Goal: Task Accomplishment & Management: Manage account settings

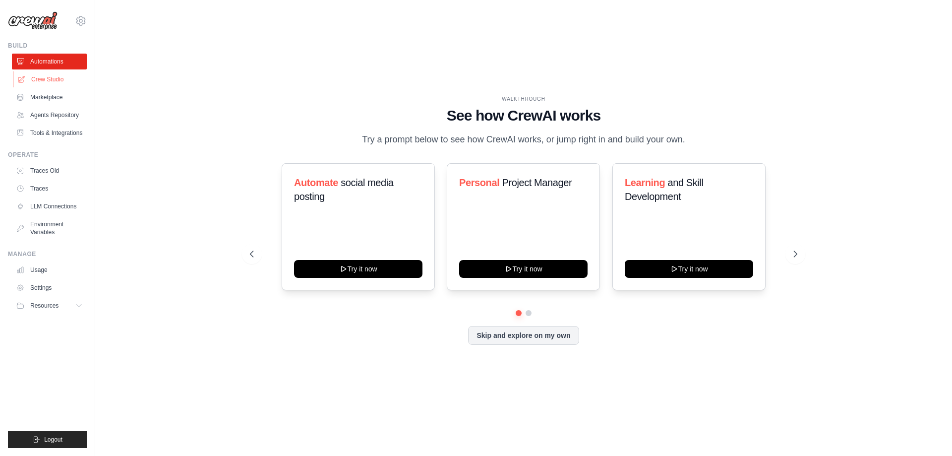
click at [53, 82] on link "Crew Studio" at bounding box center [50, 79] width 75 height 16
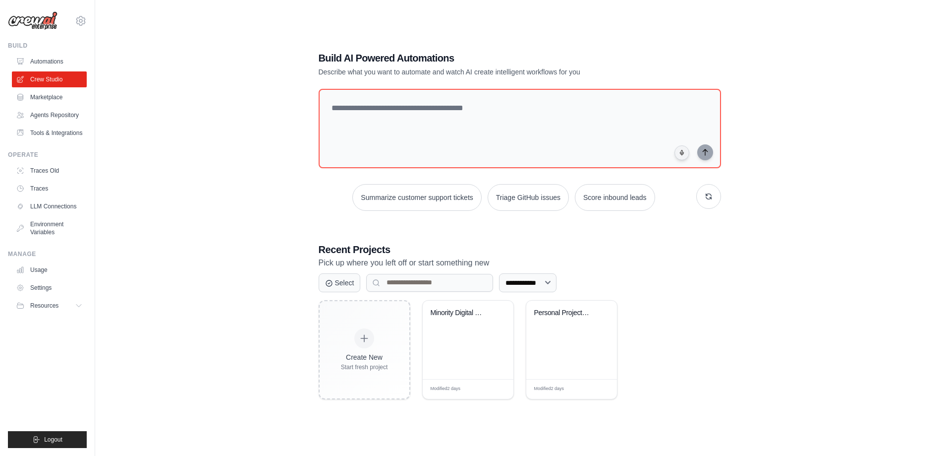
scroll to position [20, 0]
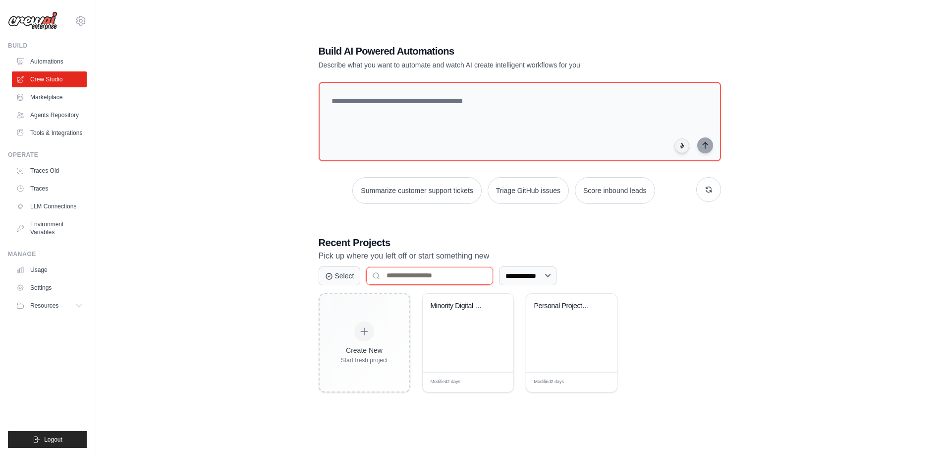
click at [478, 276] on input at bounding box center [429, 276] width 127 height 18
click at [522, 284] on select "**********" at bounding box center [528, 275] width 58 height 19
click at [449, 328] on div "Minority Digital Media Grant Resear..." at bounding box center [468, 333] width 91 height 78
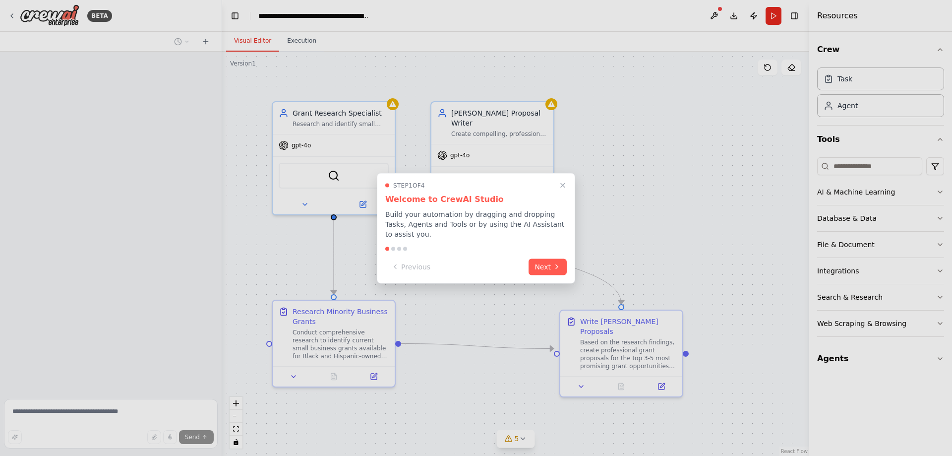
scroll to position [485, 0]
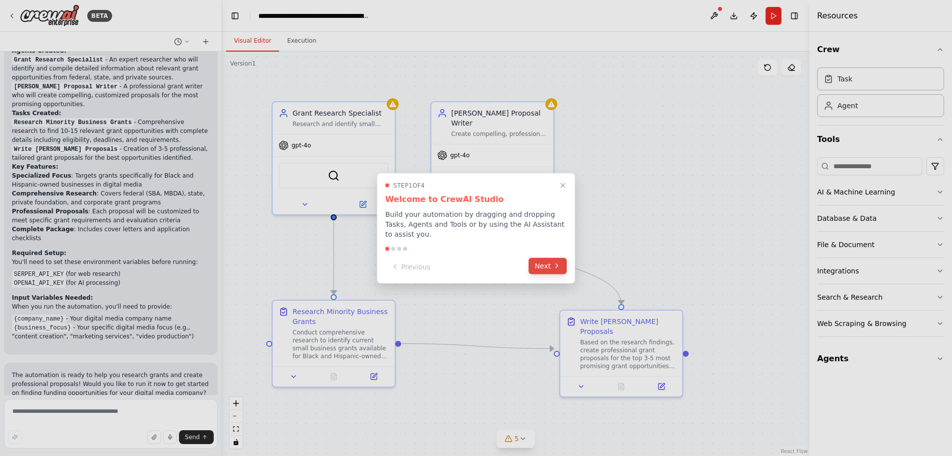
click at [557, 262] on icon at bounding box center [557, 266] width 8 height 8
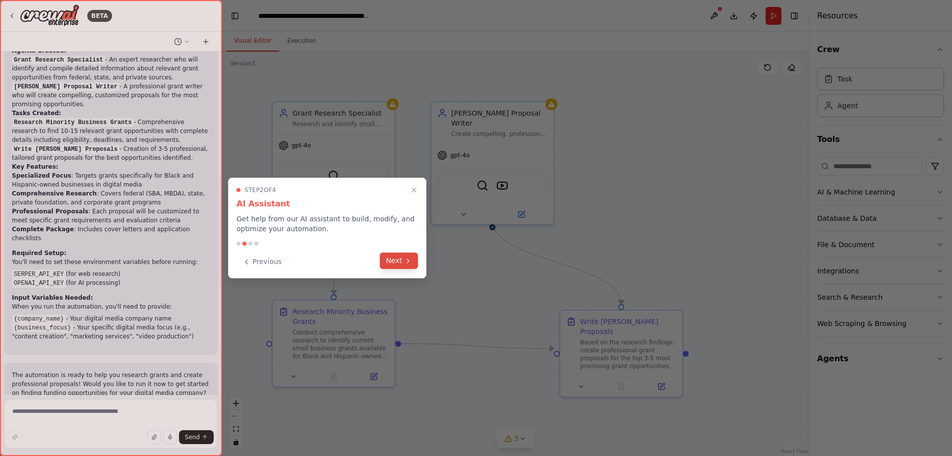
click at [396, 257] on button "Next" at bounding box center [399, 260] width 38 height 16
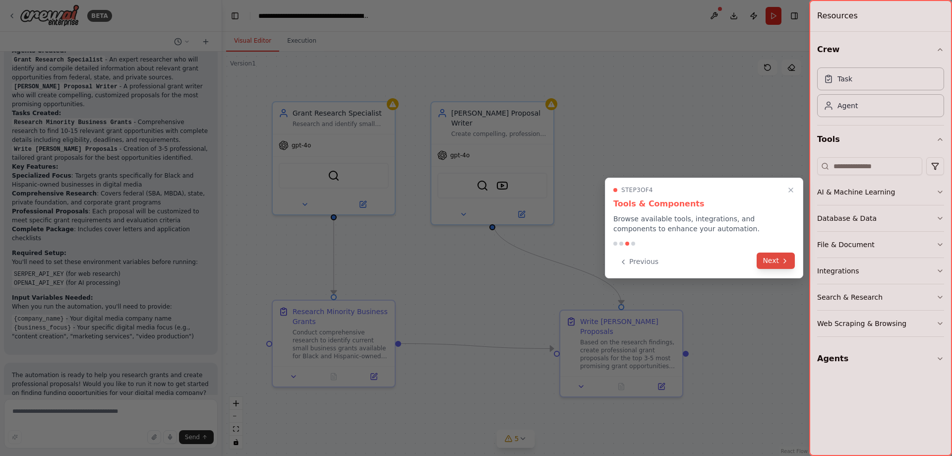
click at [778, 262] on button "Next" at bounding box center [776, 260] width 38 height 16
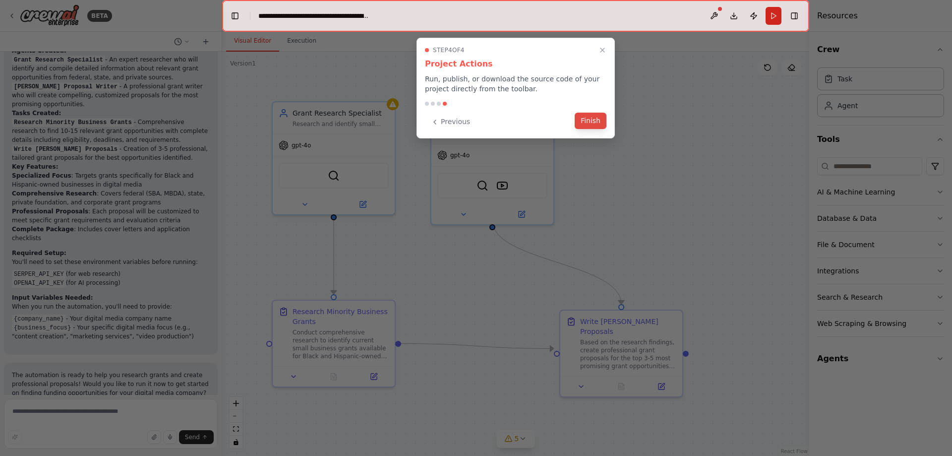
click at [583, 119] on button "Finish" at bounding box center [591, 121] width 32 height 16
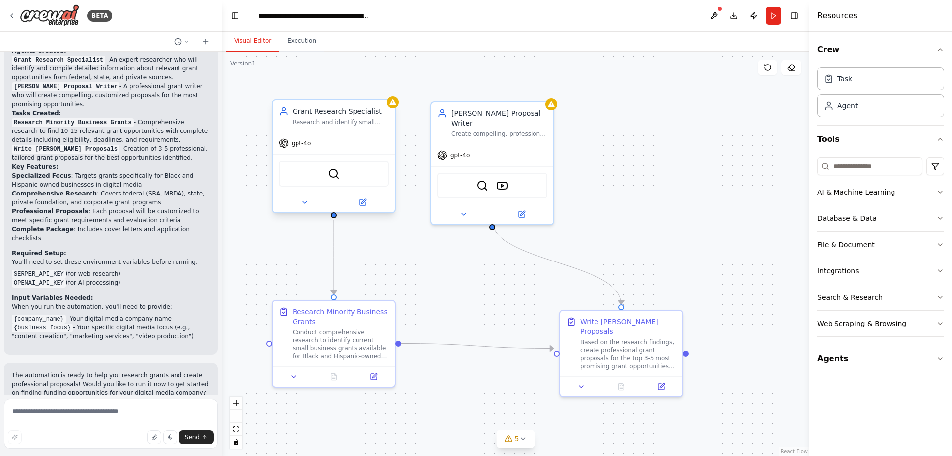
click at [395, 108] on div "Grant Research Specialist Research and identify small business grants specifica…" at bounding box center [334, 156] width 124 height 114
click at [323, 149] on div "gpt-4o" at bounding box center [334, 143] width 122 height 22
click at [334, 182] on div "SerperDevTool" at bounding box center [334, 174] width 110 height 26
click at [361, 203] on icon at bounding box center [363, 201] width 4 height 4
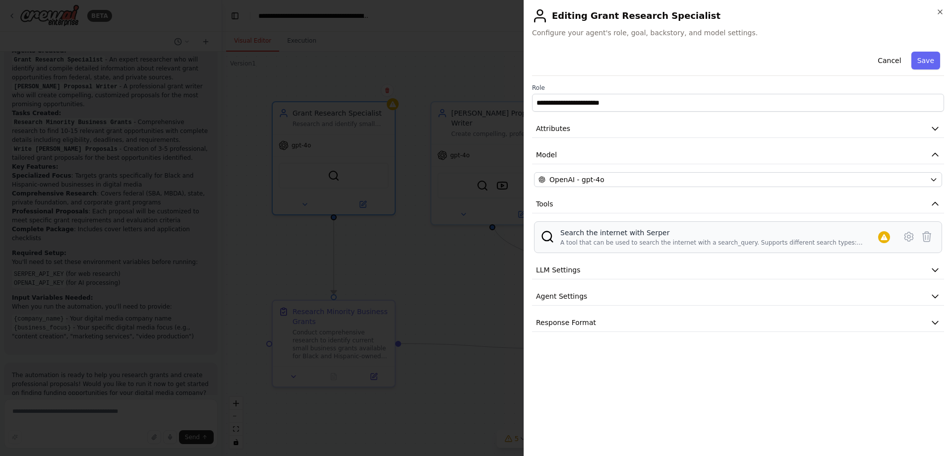
click at [873, 234] on div "Search the internet with Serper" at bounding box center [719, 233] width 318 height 10
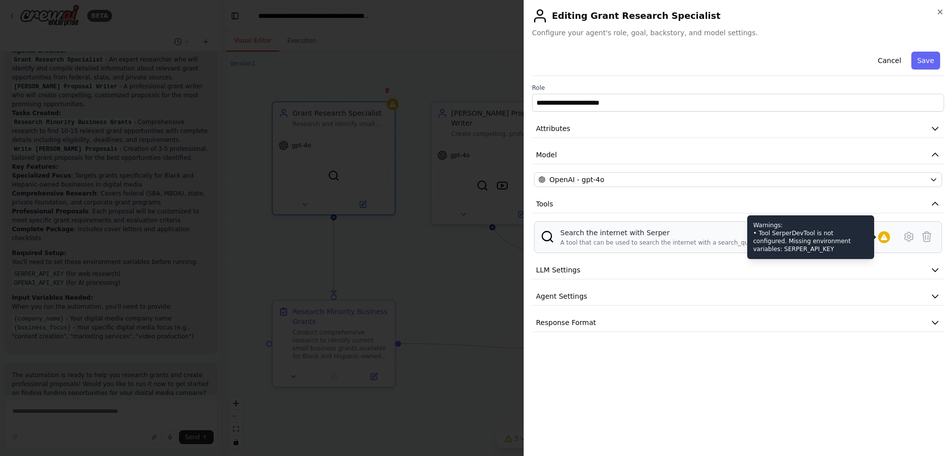
click at [886, 237] on icon at bounding box center [884, 237] width 8 height 8
click at [789, 246] on div "Warnings: • Tool SerperDevTool is not configured. Missing environment variables…" at bounding box center [810, 237] width 127 height 44
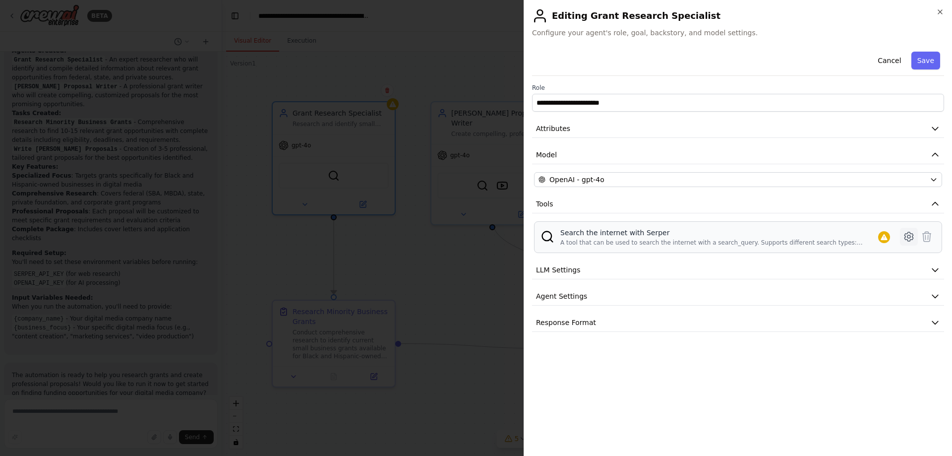
click at [911, 233] on icon at bounding box center [909, 237] width 12 height 12
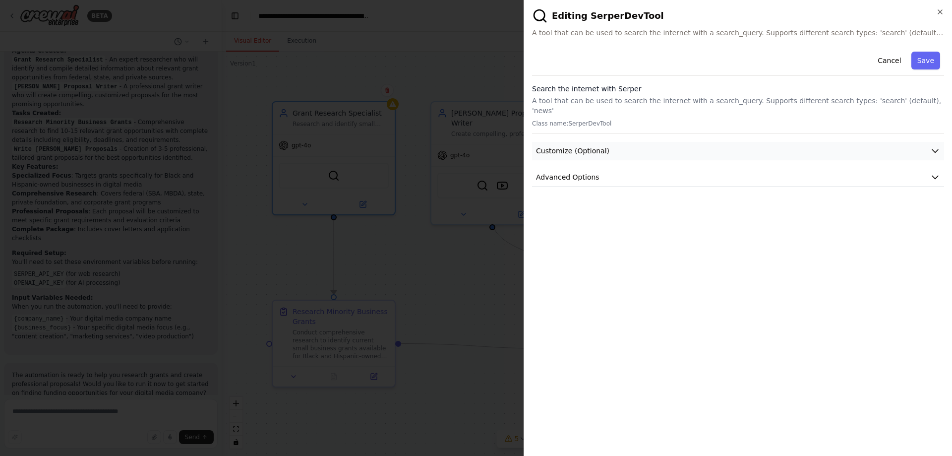
click at [928, 142] on button "Customize (Optional)" at bounding box center [738, 151] width 412 height 18
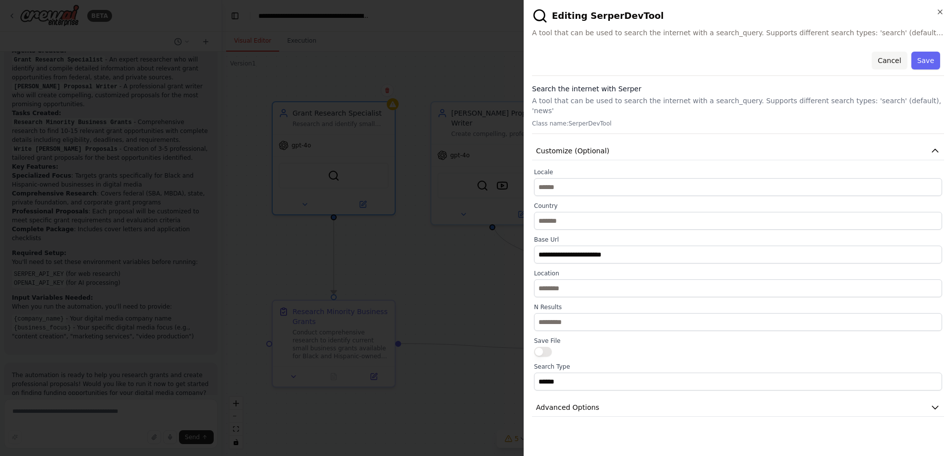
click at [890, 62] on button "Cancel" at bounding box center [889, 61] width 35 height 18
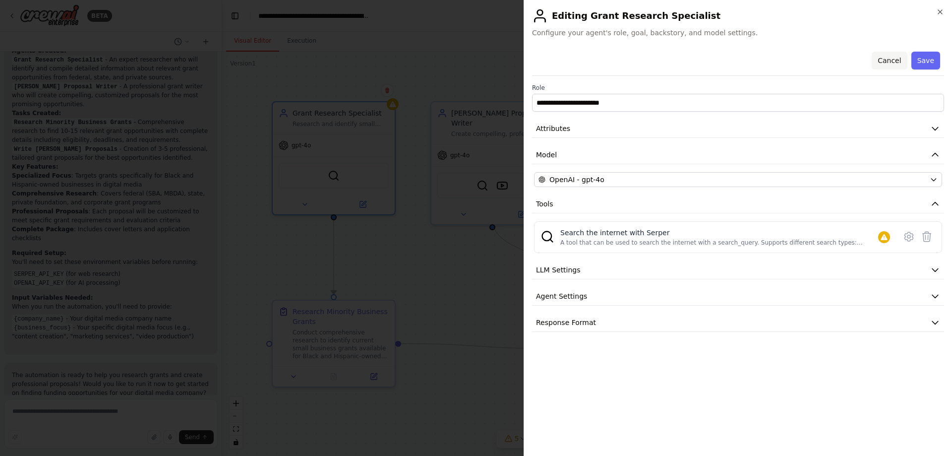
click at [885, 60] on button "Cancel" at bounding box center [889, 61] width 35 height 18
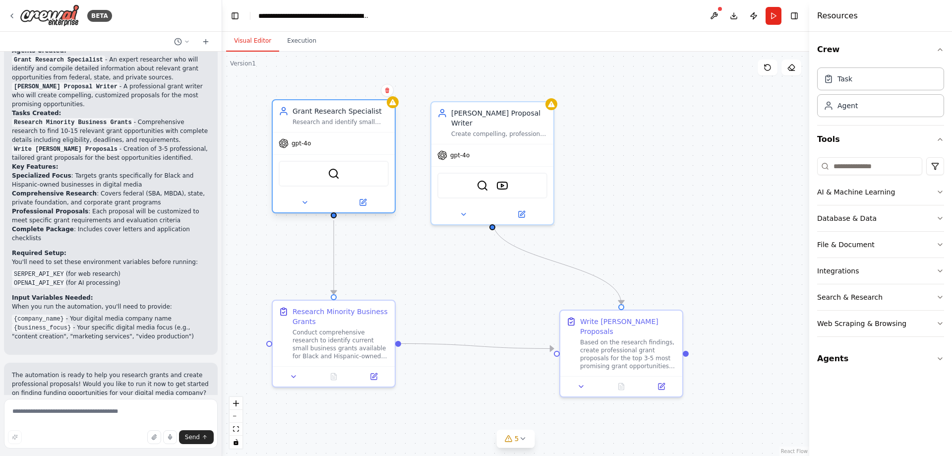
click at [388, 110] on div "Grant Research Specialist" at bounding box center [341, 111] width 96 height 10
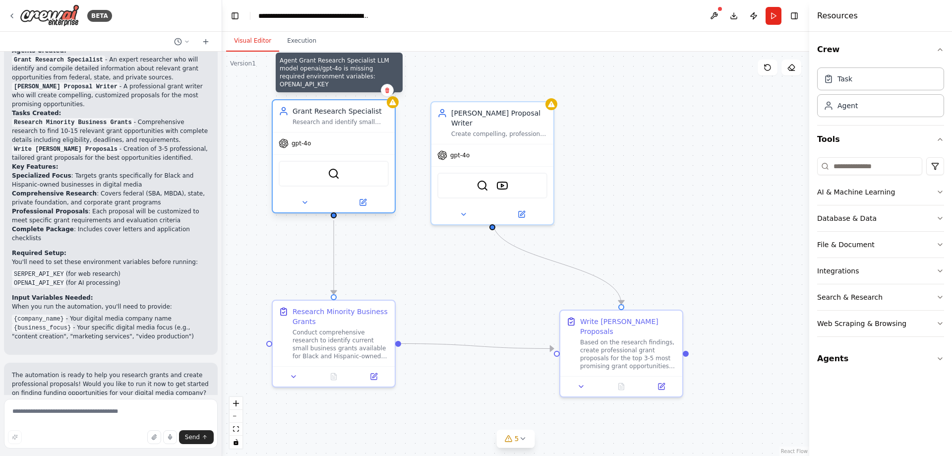
click at [397, 106] on div at bounding box center [393, 102] width 12 height 12
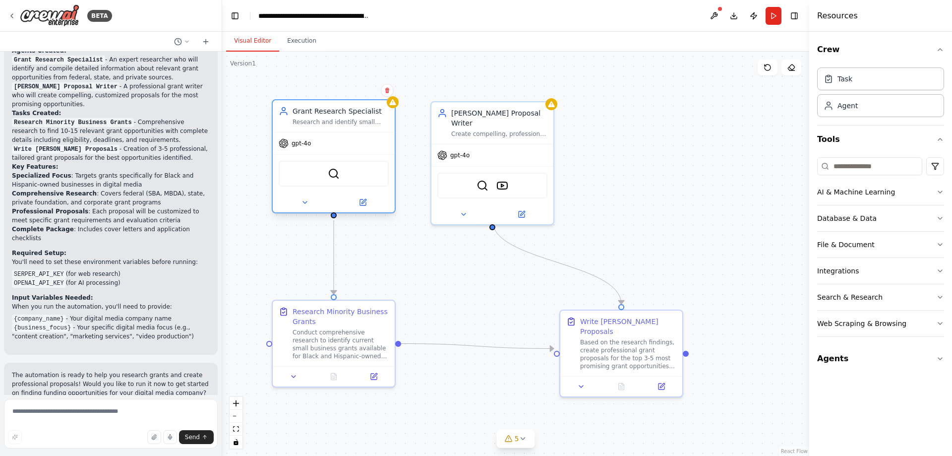
click at [391, 110] on div "Grant Research Specialist Research and identify small business grants specifica…" at bounding box center [334, 116] width 122 height 32
click at [364, 205] on icon at bounding box center [363, 202] width 6 height 6
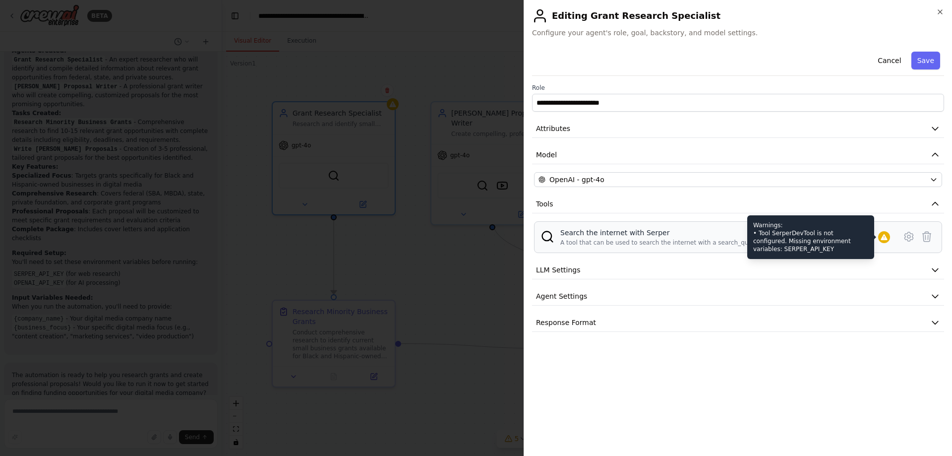
click at [888, 235] on div at bounding box center [884, 237] width 12 height 12
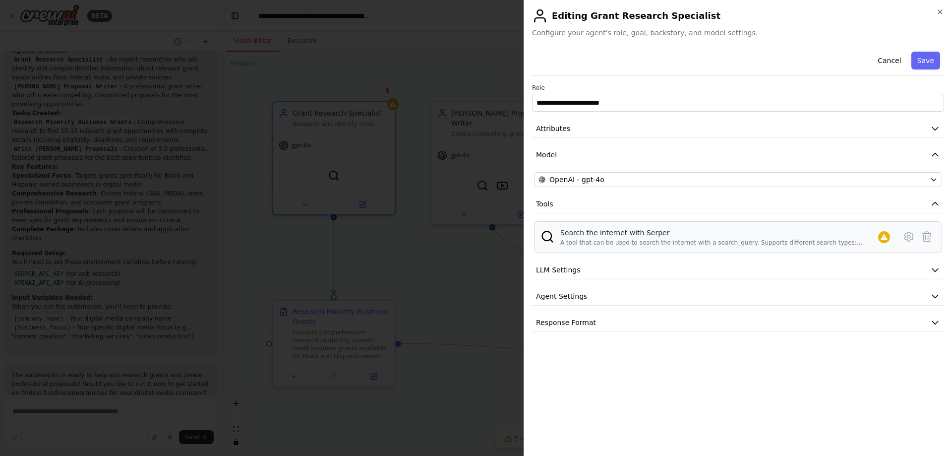
click at [652, 233] on div "Search the internet with Serper" at bounding box center [719, 233] width 318 height 10
click at [910, 236] on icon at bounding box center [908, 236] width 3 height 3
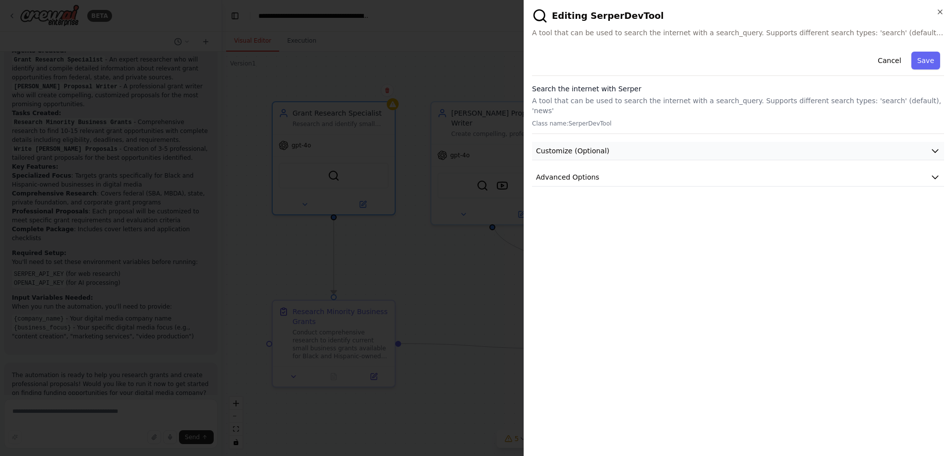
click at [696, 142] on button "Customize (Optional)" at bounding box center [738, 151] width 412 height 18
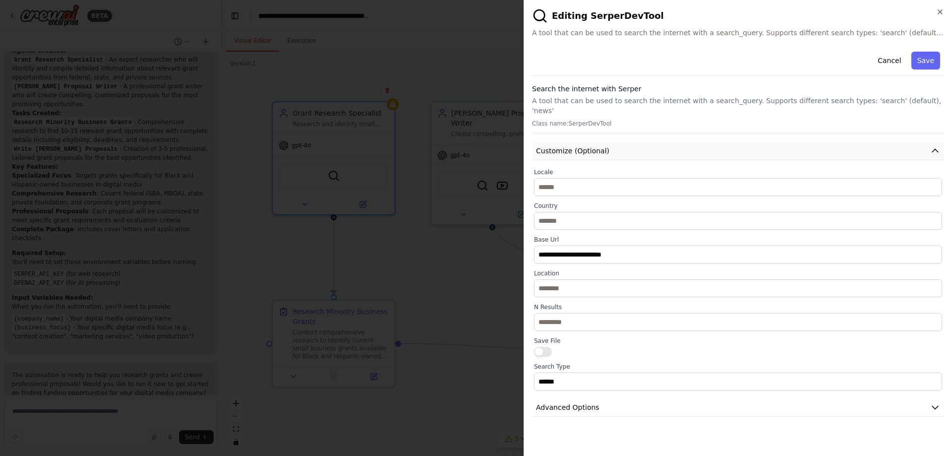
click at [696, 142] on button "Customize (Optional)" at bounding box center [738, 151] width 412 height 18
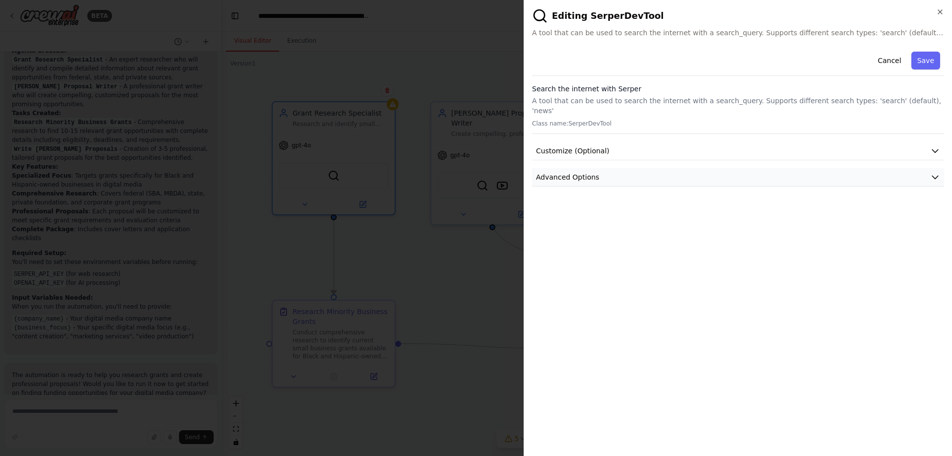
click at [668, 168] on button "Advanced Options" at bounding box center [738, 177] width 412 height 18
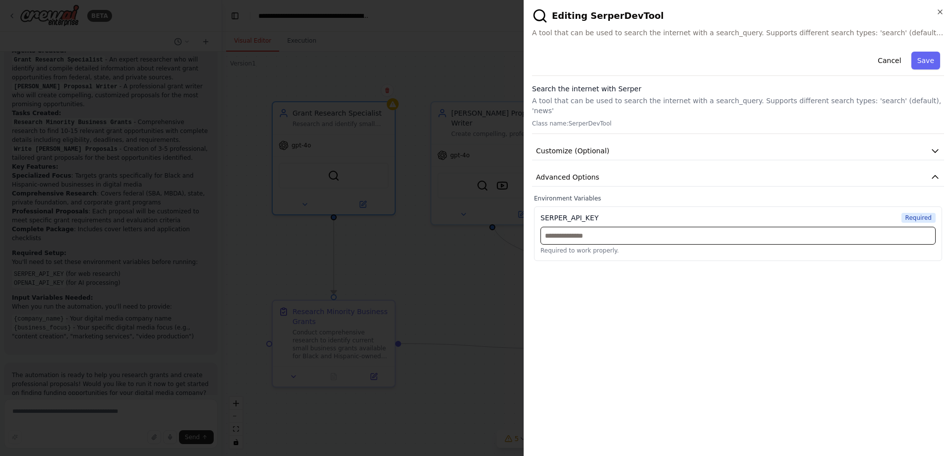
click at [614, 231] on input "text" at bounding box center [737, 236] width 395 height 18
paste input "**********"
type input "**********"
click at [925, 58] on button "Save" at bounding box center [925, 61] width 29 height 18
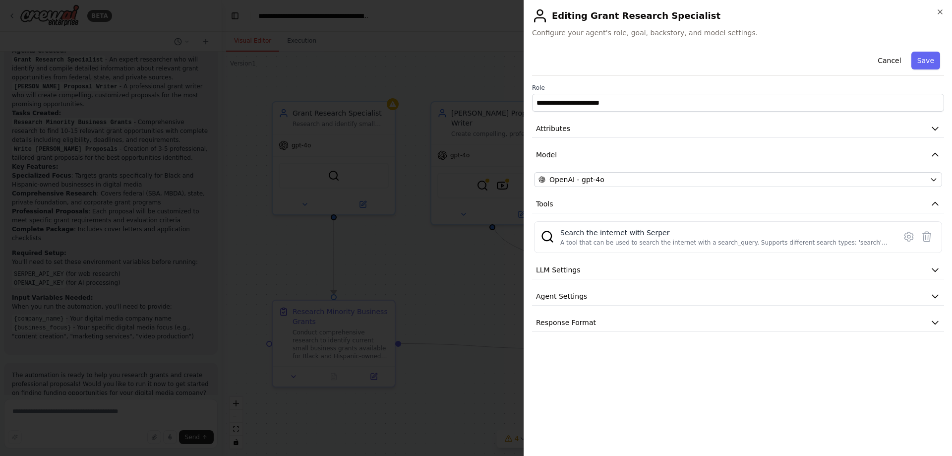
click at [925, 58] on button "Save" at bounding box center [925, 61] width 29 height 18
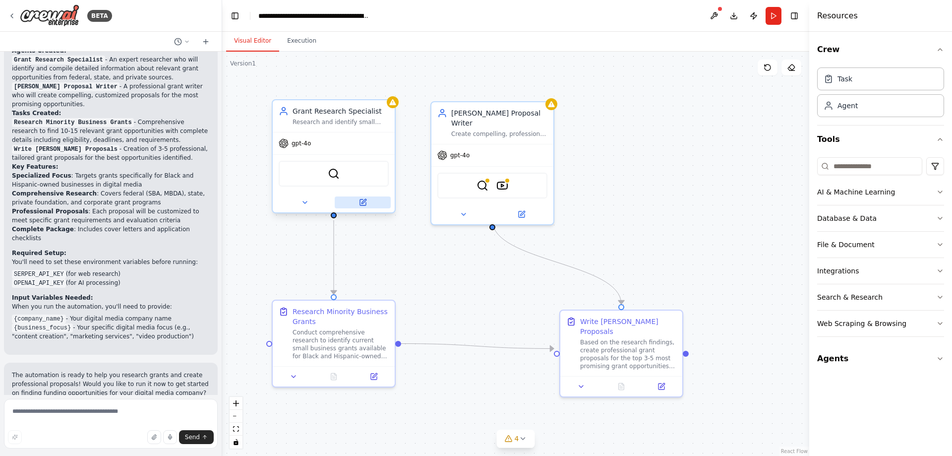
click at [366, 206] on icon at bounding box center [363, 202] width 8 height 8
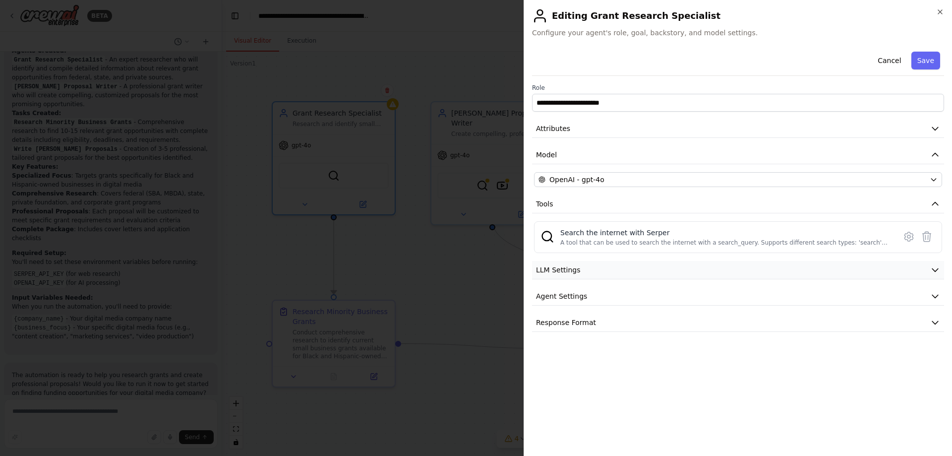
click at [582, 271] on button "LLM Settings" at bounding box center [738, 270] width 412 height 18
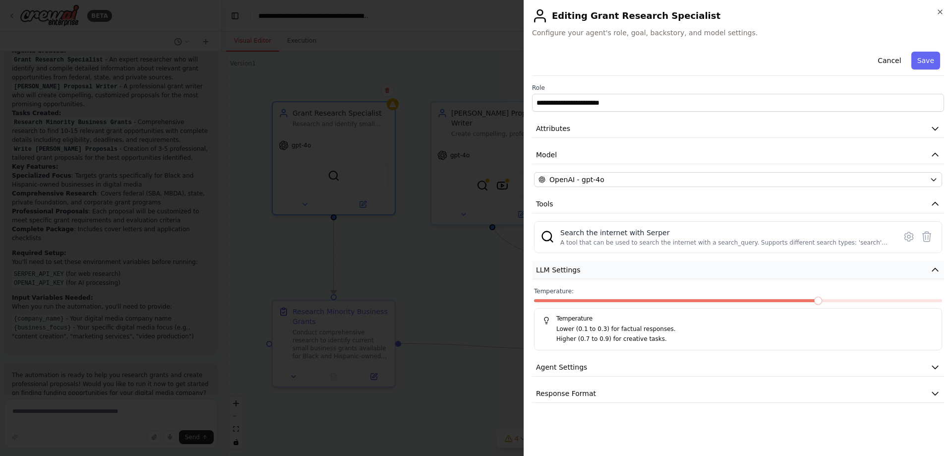
click at [582, 271] on button "LLM Settings" at bounding box center [738, 270] width 412 height 18
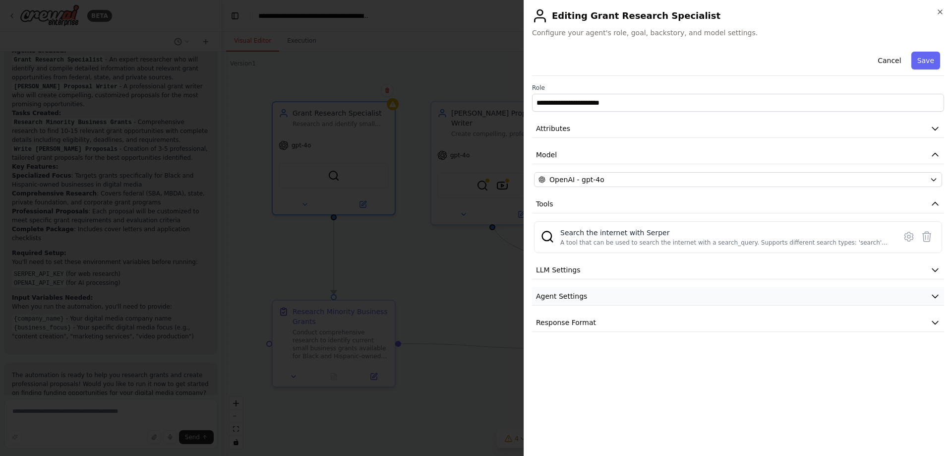
click at [582, 291] on span "Agent Settings" at bounding box center [561, 296] width 51 height 10
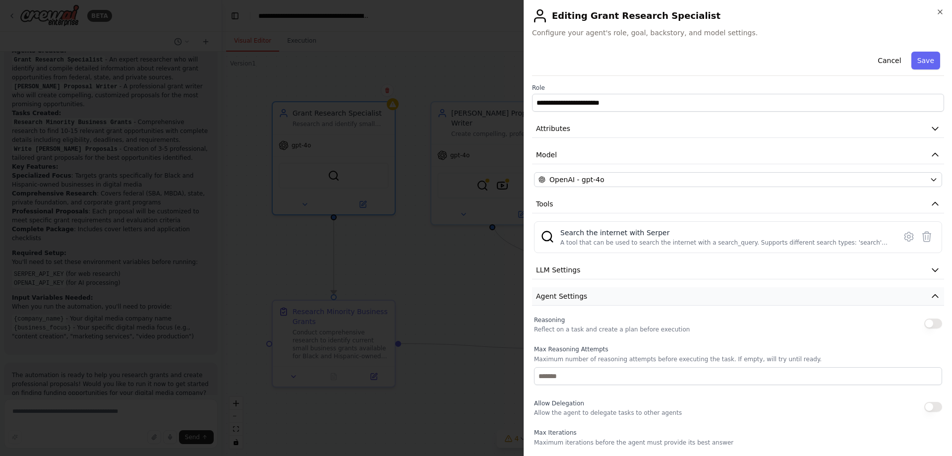
click at [582, 291] on span "Agent Settings" at bounding box center [561, 296] width 51 height 10
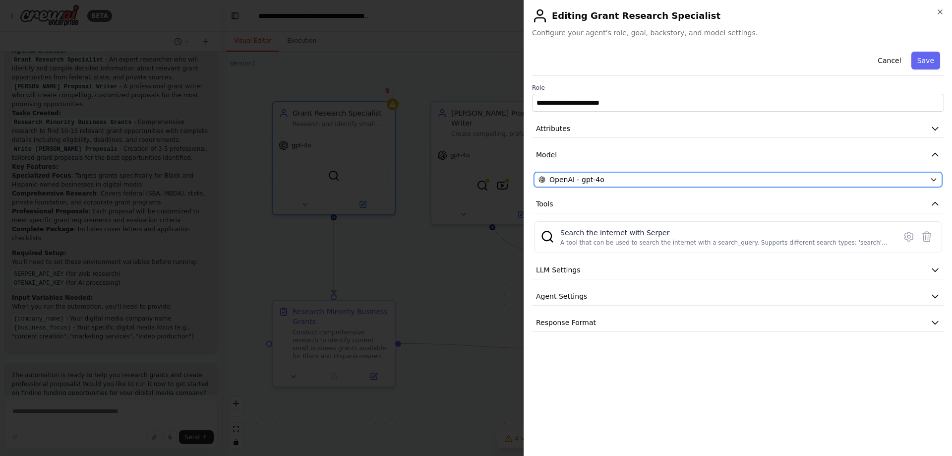
click at [606, 179] on div "OpenAI - gpt-4o" at bounding box center [731, 180] width 387 height 10
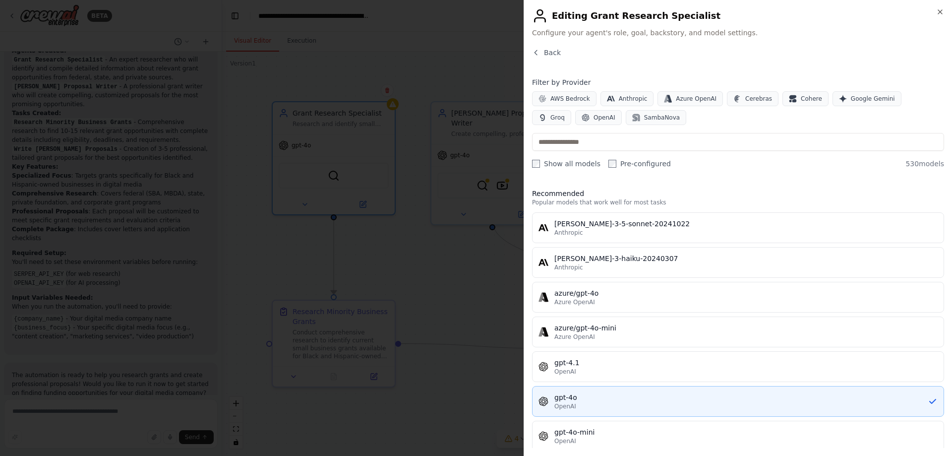
click at [579, 395] on div "gpt-4o" at bounding box center [740, 397] width 373 height 10
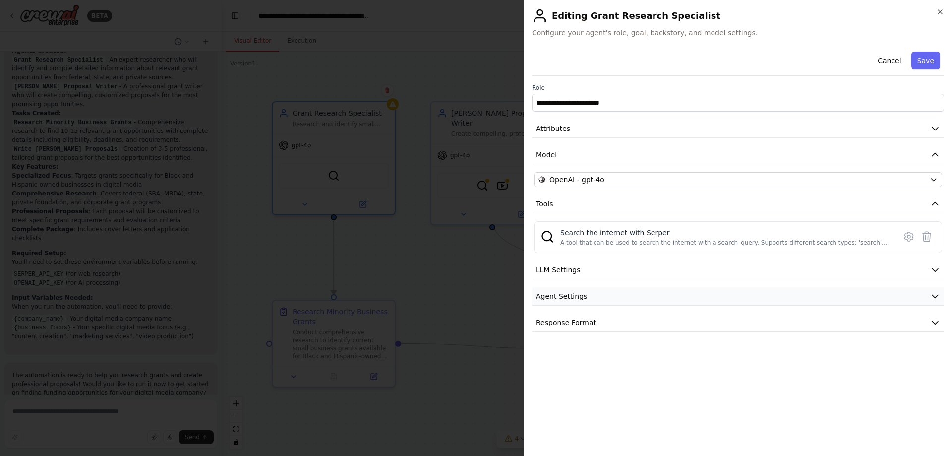
click at [649, 297] on button "Agent Settings" at bounding box center [738, 296] width 412 height 18
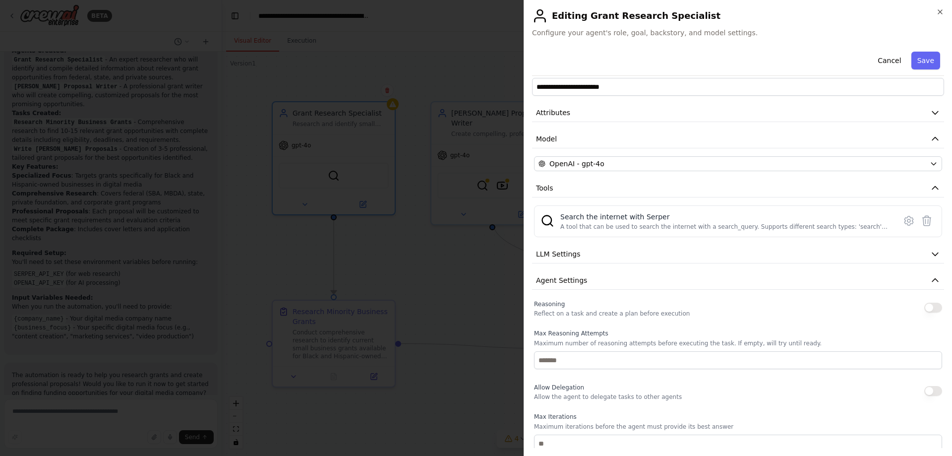
scroll to position [0, 0]
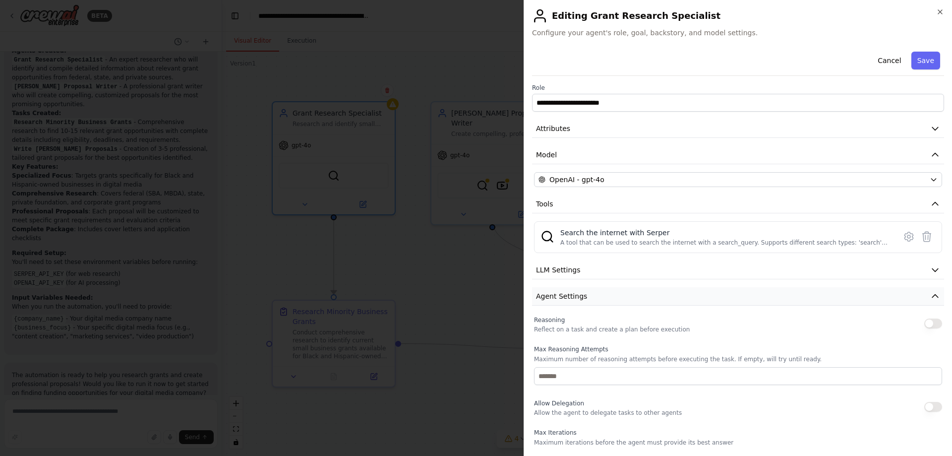
click at [652, 290] on button "Agent Settings" at bounding box center [738, 296] width 412 height 18
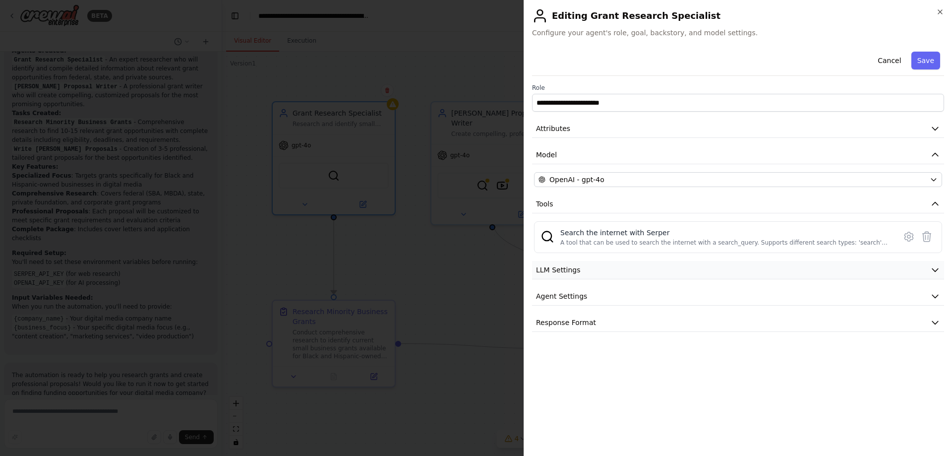
click at [652, 267] on button "LLM Settings" at bounding box center [738, 270] width 412 height 18
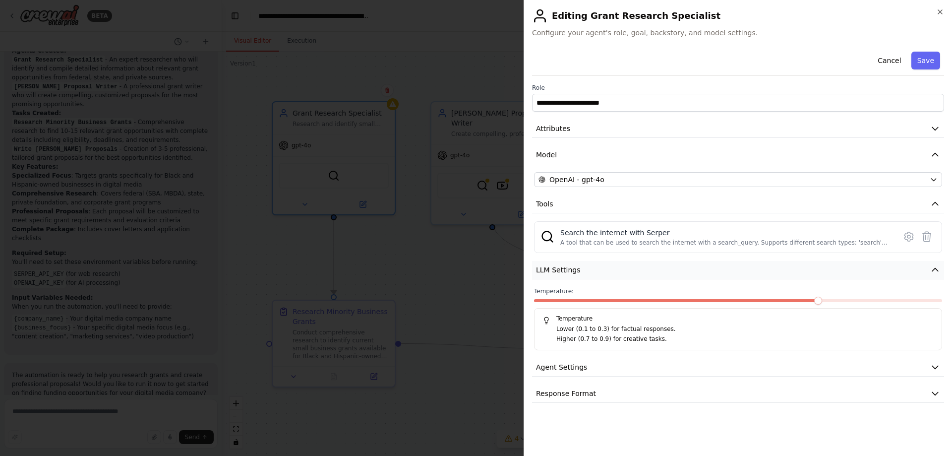
click at [652, 267] on button "LLM Settings" at bounding box center [738, 270] width 412 height 18
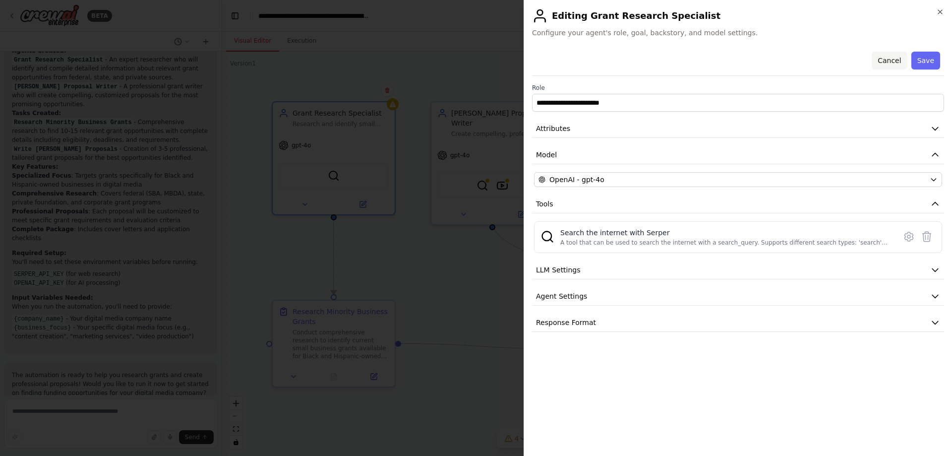
click at [898, 57] on button "Cancel" at bounding box center [889, 61] width 35 height 18
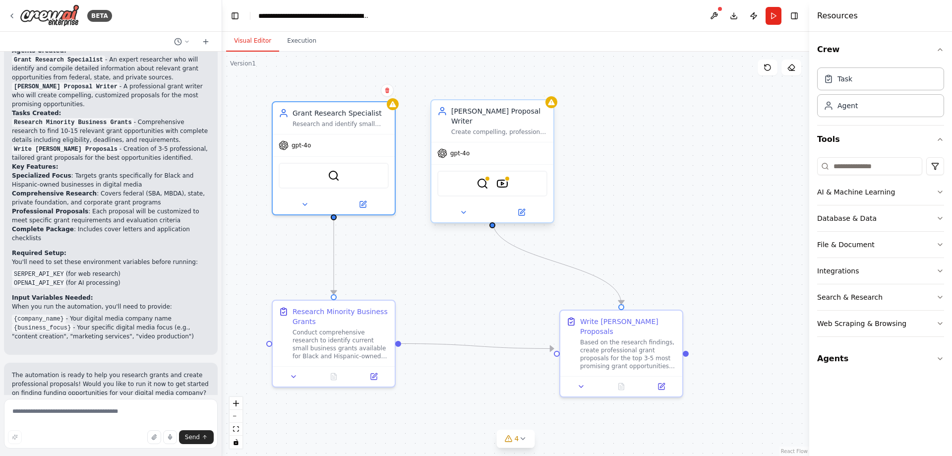
click at [526, 128] on div "Create compelling, professional grant proposals tailored to each identified fun…" at bounding box center [499, 132] width 96 height 8
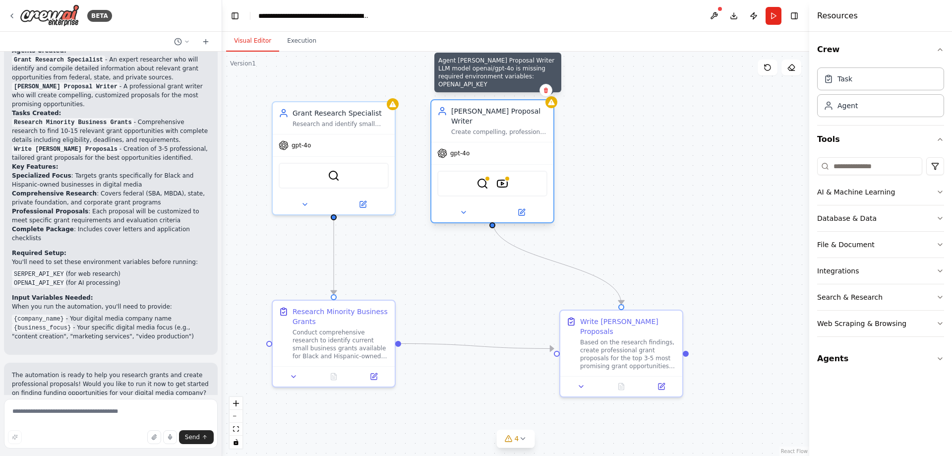
click at [551, 107] on div at bounding box center [551, 102] width 12 height 12
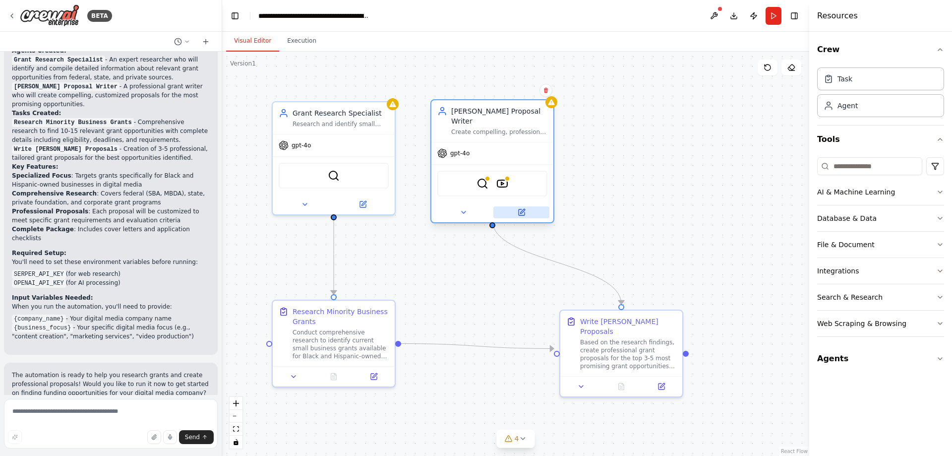
click at [524, 209] on icon at bounding box center [522, 212] width 6 height 6
click at [521, 209] on icon at bounding box center [522, 212] width 6 height 6
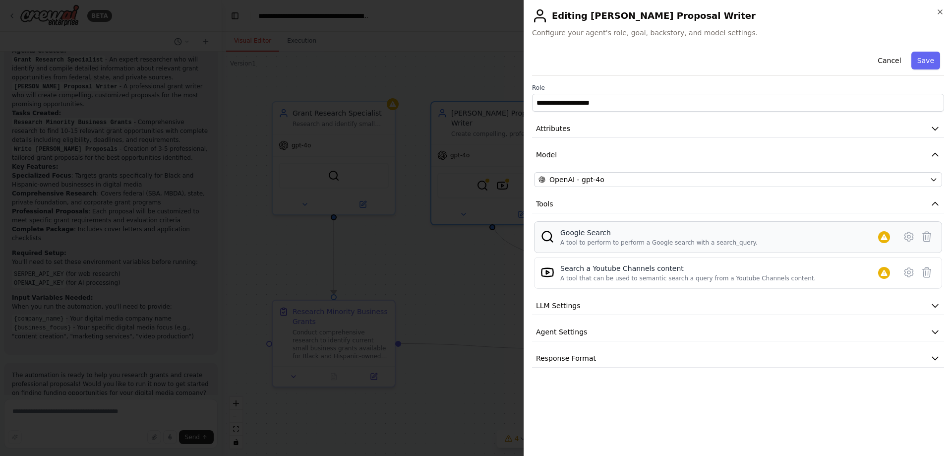
click at [712, 228] on div "Google Search" at bounding box center [658, 233] width 197 height 10
click at [913, 234] on icon at bounding box center [909, 237] width 12 height 12
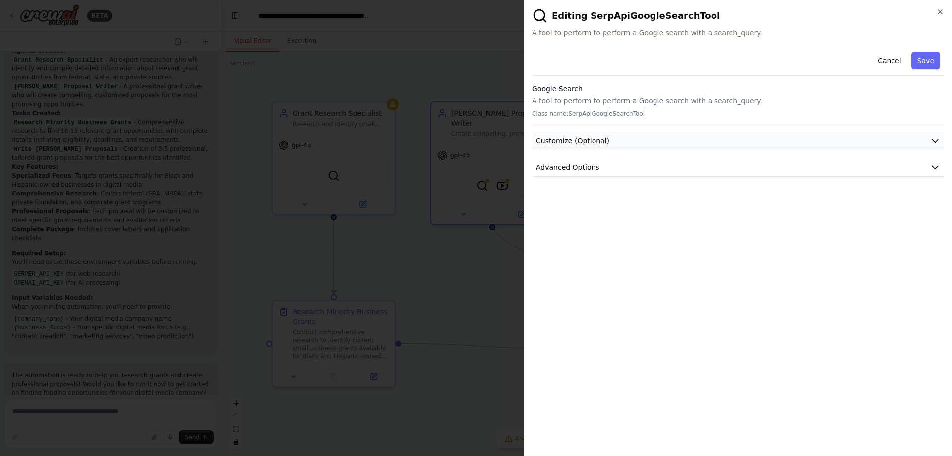
click at [635, 141] on button "Customize (Optional)" at bounding box center [738, 141] width 412 height 18
click at [628, 162] on button "Advanced Options" at bounding box center [738, 167] width 412 height 18
click at [625, 142] on button "Customize (Optional)" at bounding box center [738, 141] width 412 height 18
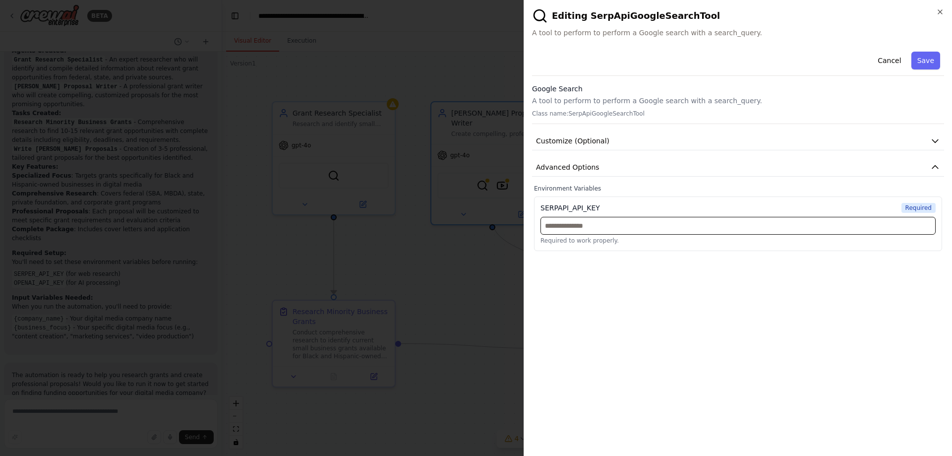
click at [593, 232] on input "text" at bounding box center [737, 226] width 395 height 18
paste input "**********"
type input "**********"
click at [934, 58] on button "Save" at bounding box center [925, 61] width 29 height 18
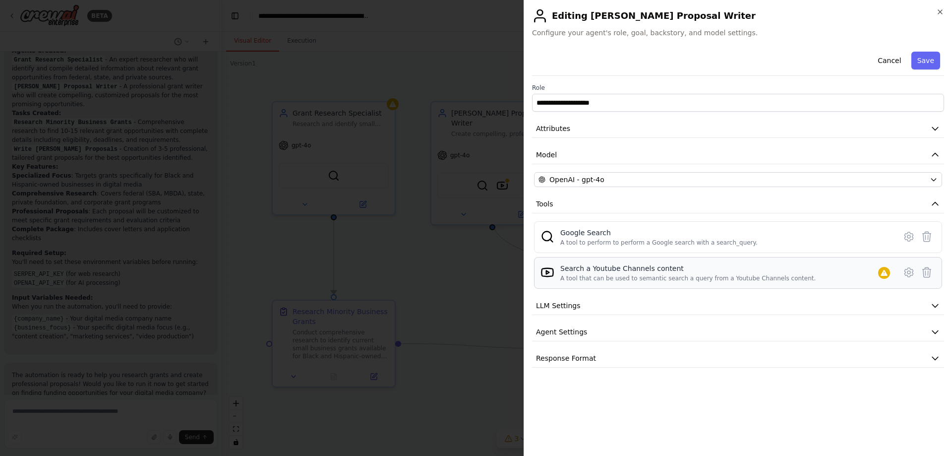
click at [730, 263] on div "Search a Youtube Channels content" at bounding box center [687, 268] width 255 height 10
click at [911, 269] on icon at bounding box center [909, 272] width 12 height 12
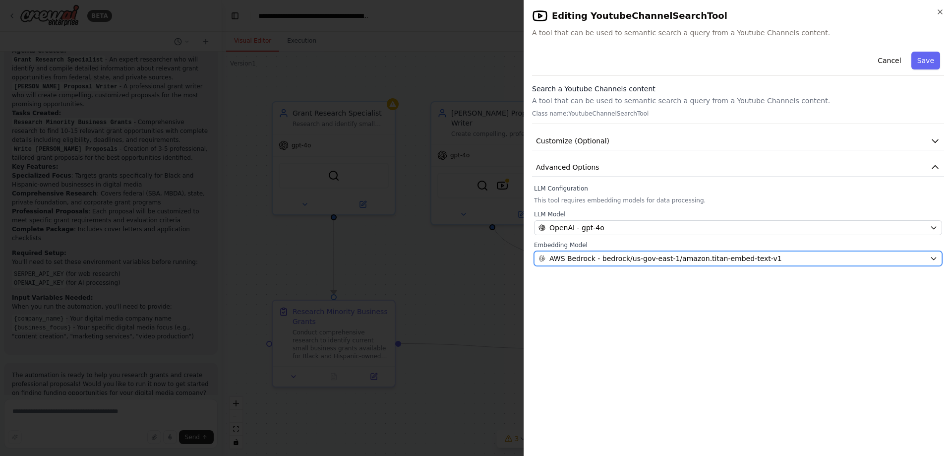
click at [773, 256] on div "AWS Bedrock - bedrock/us-gov-east-1/amazon.titan-embed-text-v1" at bounding box center [731, 258] width 387 height 10
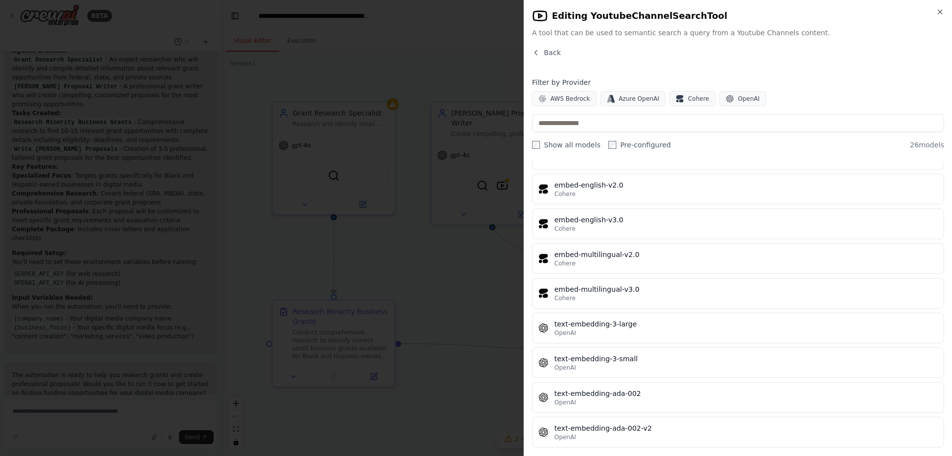
scroll to position [652, 0]
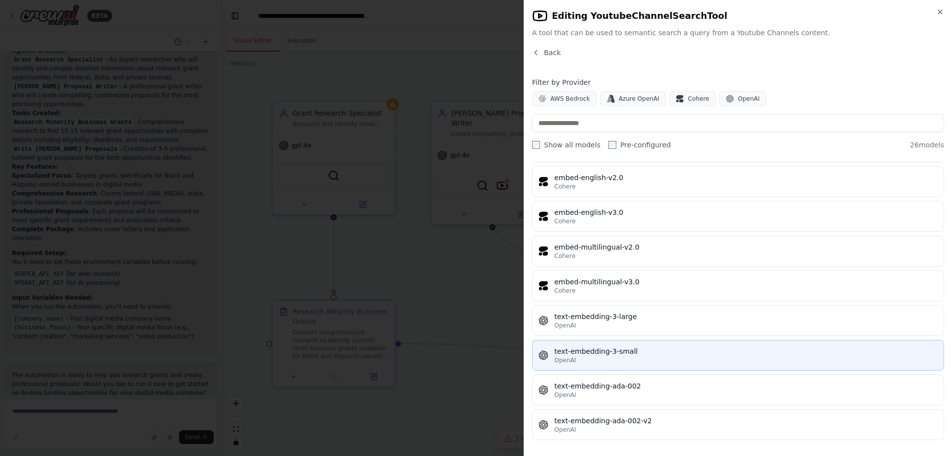
click at [582, 342] on button "text-embedding-3-small OpenAI" at bounding box center [738, 355] width 412 height 31
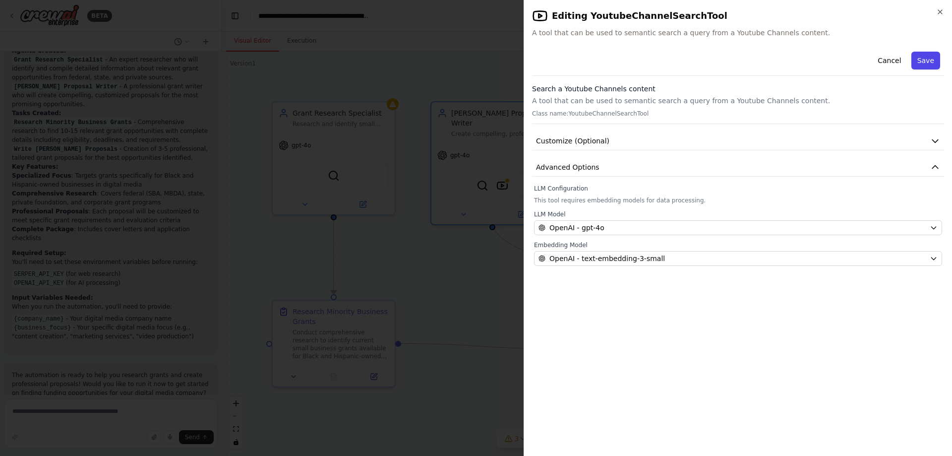
click at [924, 64] on button "Save" at bounding box center [925, 61] width 29 height 18
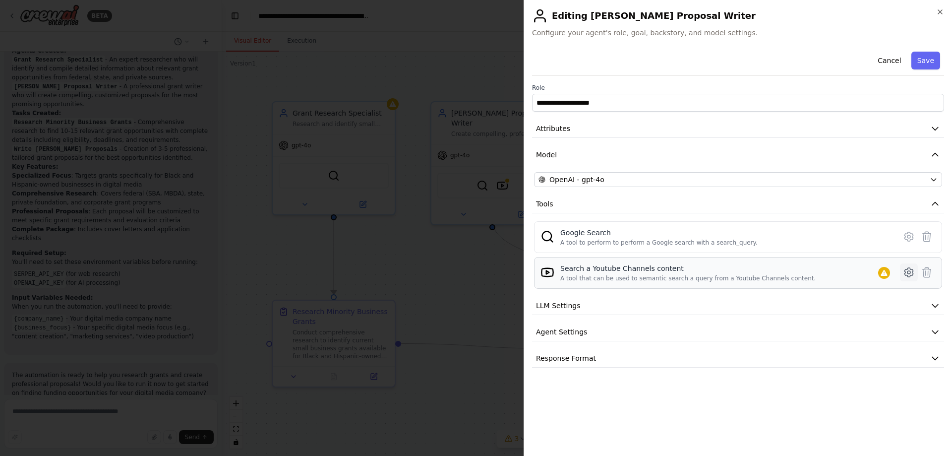
click at [909, 269] on icon at bounding box center [909, 272] width 12 height 12
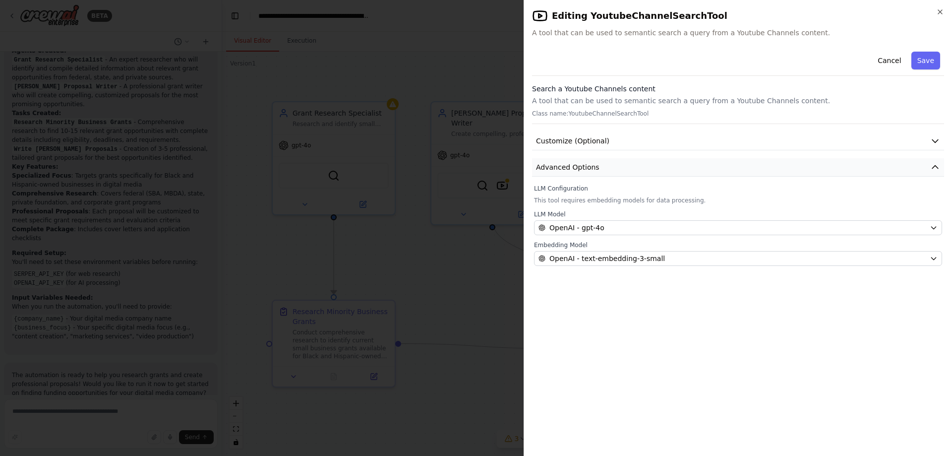
click at [581, 167] on span "Advanced Options" at bounding box center [567, 167] width 63 height 10
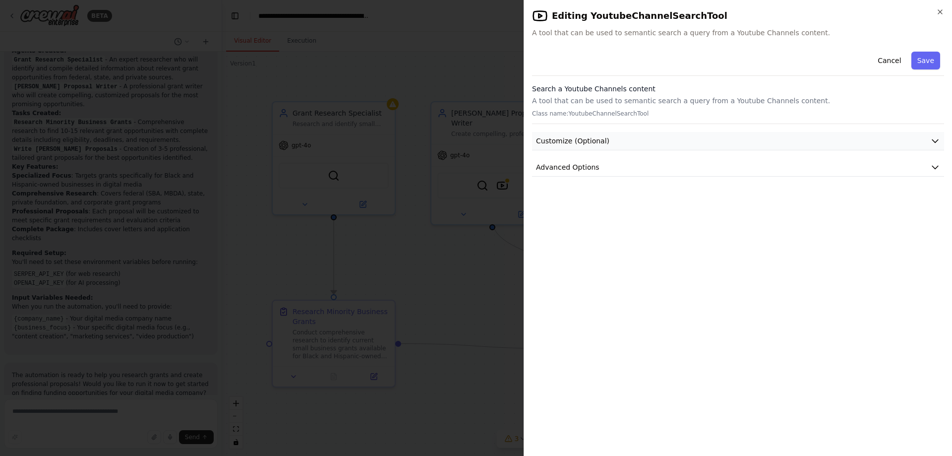
click at [592, 138] on span "Customize (Optional)" at bounding box center [572, 141] width 73 height 10
click at [539, 174] on button "button" at bounding box center [543, 173] width 18 height 10
click at [550, 193] on span "Advanced Options" at bounding box center [567, 195] width 63 height 10
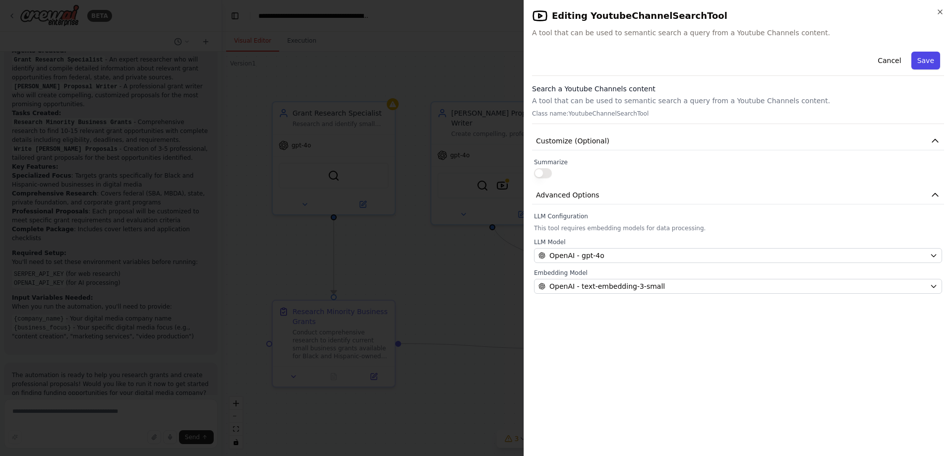
click at [931, 61] on button "Save" at bounding box center [925, 61] width 29 height 18
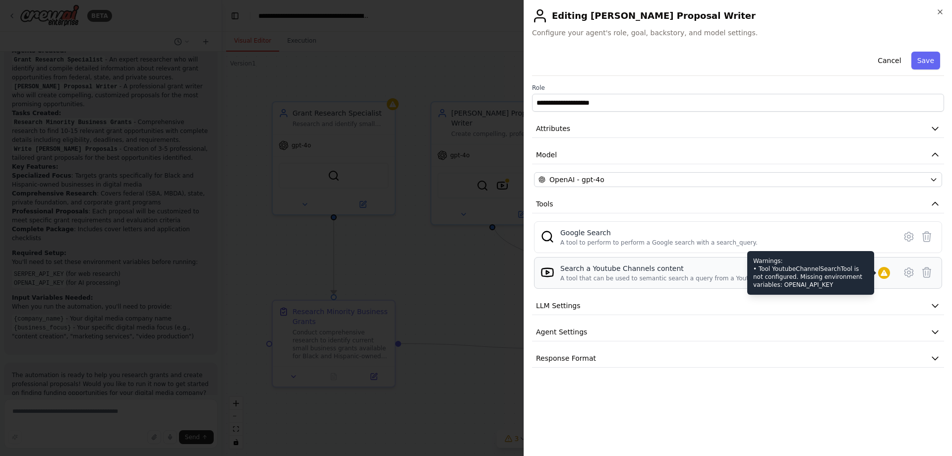
click at [888, 275] on div at bounding box center [884, 273] width 12 height 12
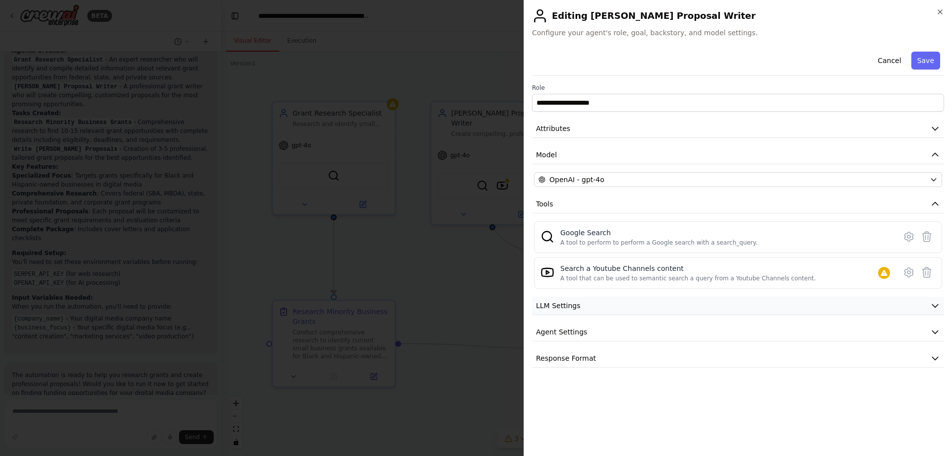
click at [615, 305] on button "LLM Settings" at bounding box center [738, 305] width 412 height 18
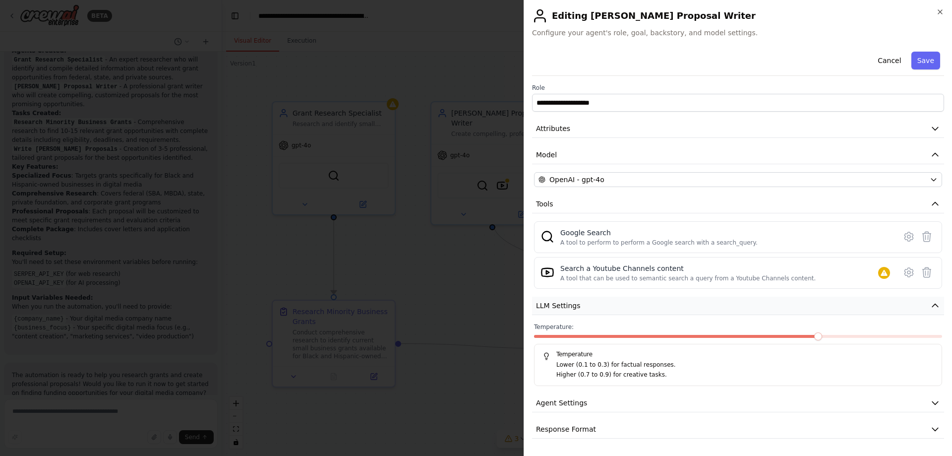
click at [556, 307] on span "LLM Settings" at bounding box center [558, 305] width 45 height 10
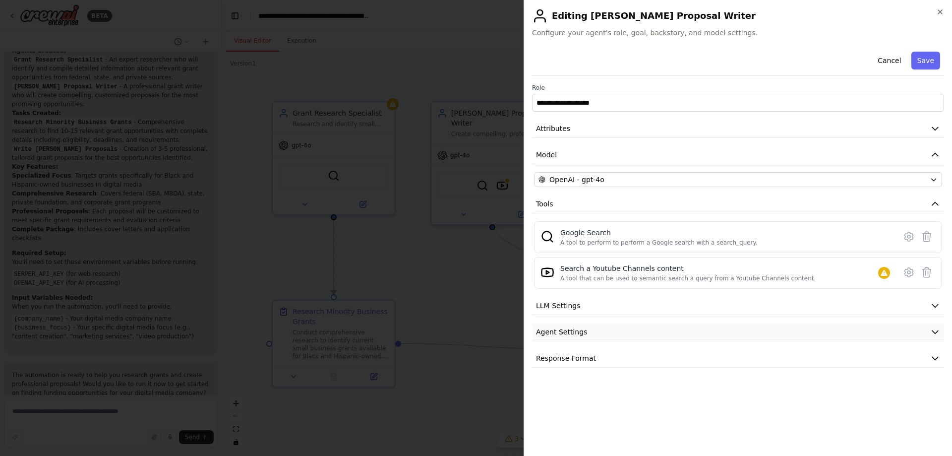
click at [550, 338] on button "Agent Settings" at bounding box center [738, 332] width 412 height 18
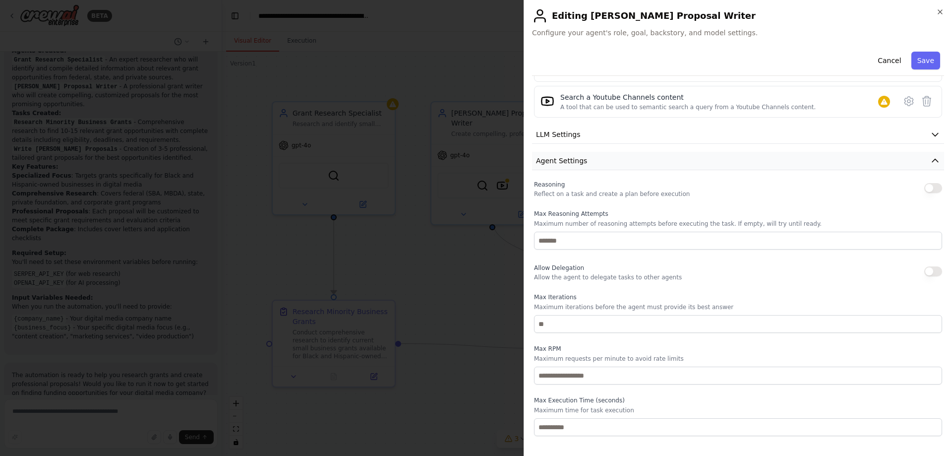
scroll to position [193, 0]
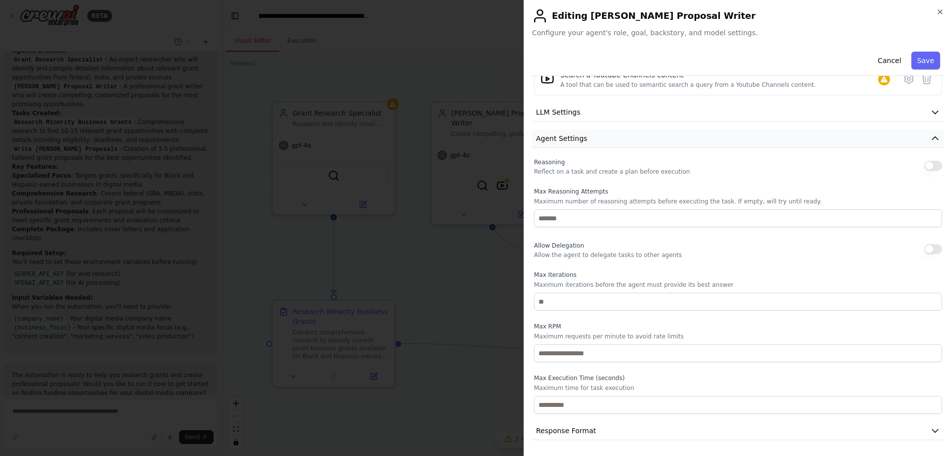
click at [567, 138] on span "Agent Settings" at bounding box center [561, 138] width 51 height 10
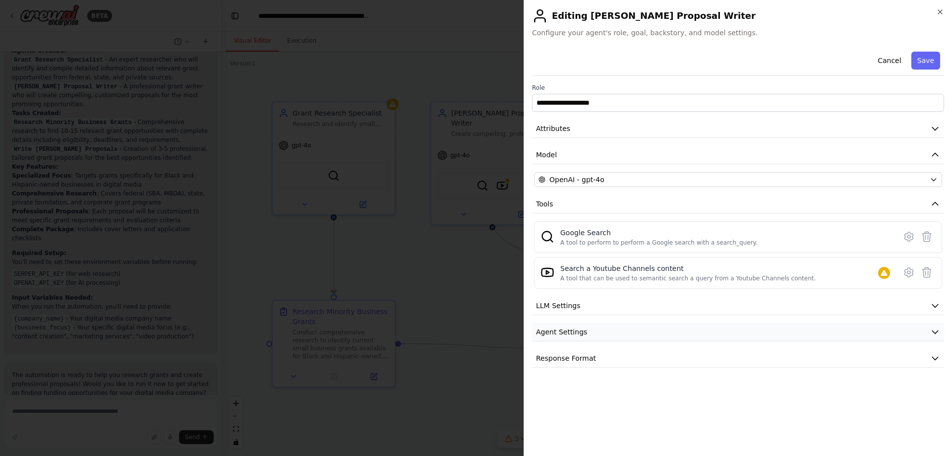
scroll to position [0, 0]
click at [557, 355] on span "Response Format" at bounding box center [566, 358] width 60 height 10
click at [554, 351] on button "Response Format" at bounding box center [738, 358] width 412 height 18
click at [939, 10] on icon "button" at bounding box center [940, 12] width 8 height 8
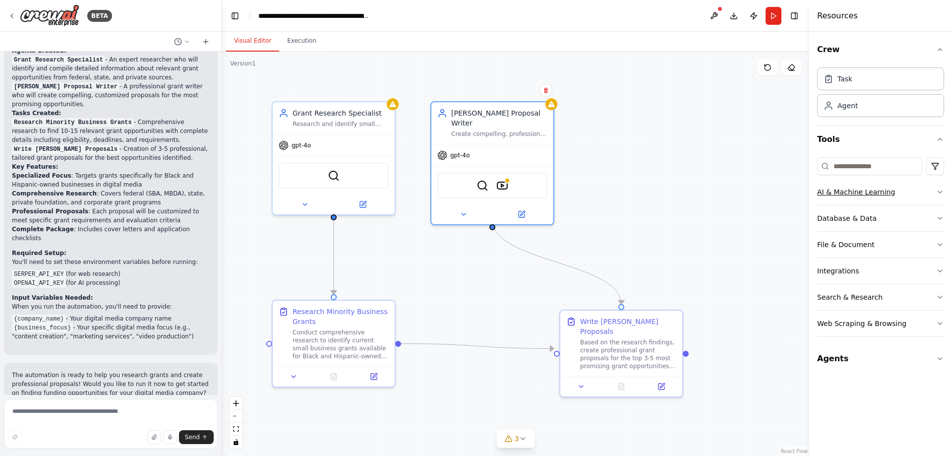
click at [866, 197] on button "AI & Machine Learning" at bounding box center [880, 192] width 127 height 26
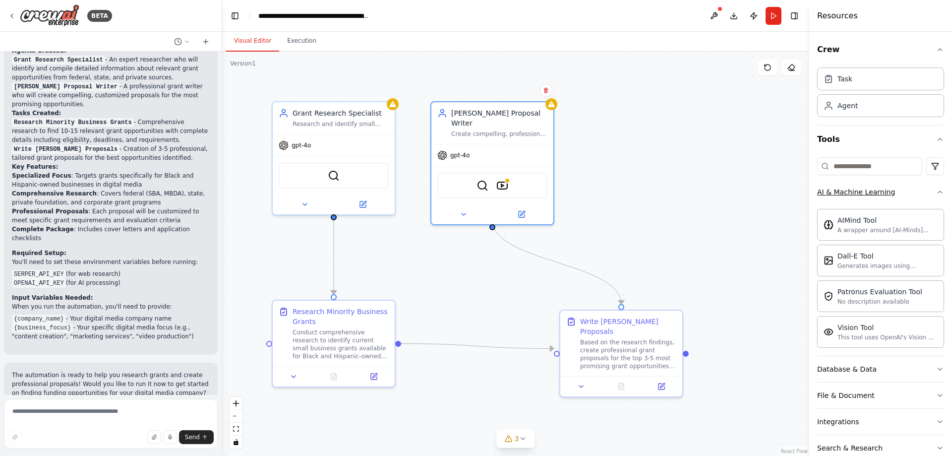
click at [866, 197] on button "AI & Machine Learning" at bounding box center [880, 192] width 127 height 26
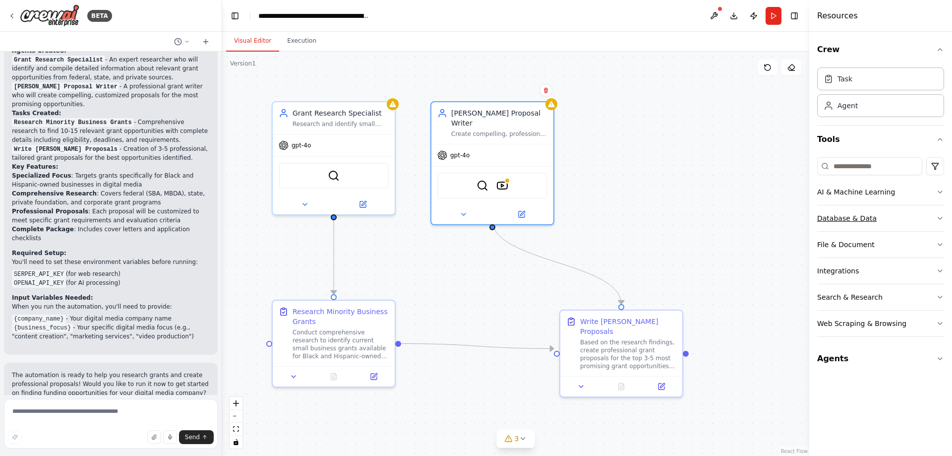
click at [846, 225] on button "Database & Data" at bounding box center [880, 218] width 127 height 26
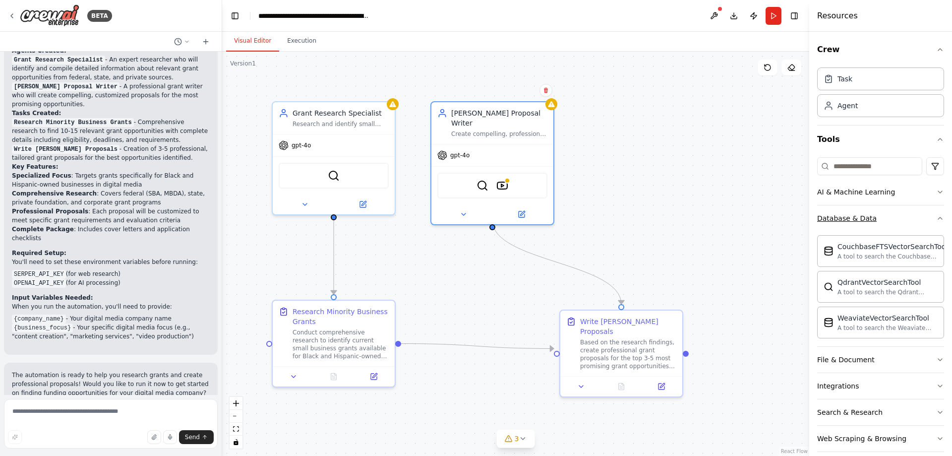
click at [846, 225] on button "Database & Data" at bounding box center [880, 218] width 127 height 26
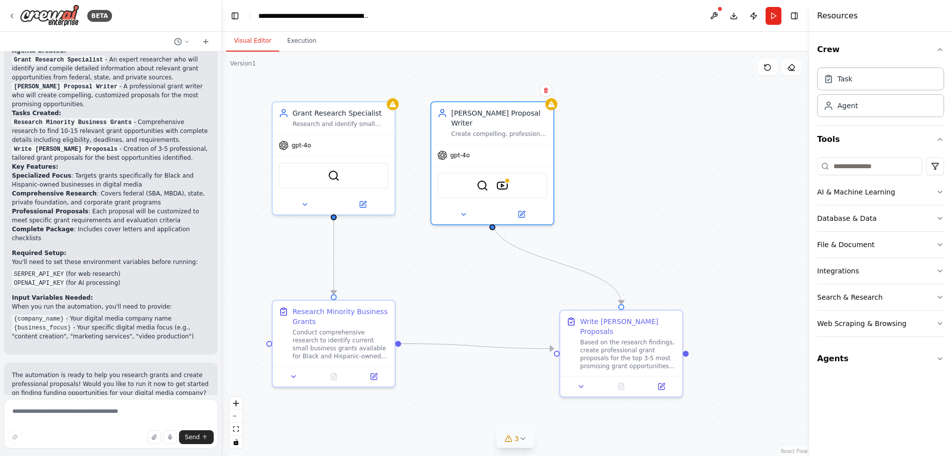
click at [519, 438] on icon at bounding box center [523, 438] width 8 height 8
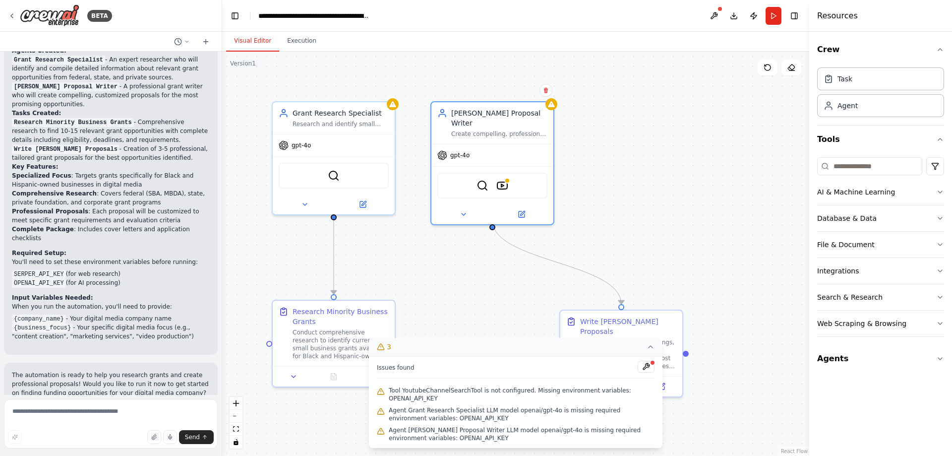
click at [489, 393] on div "Tool YoutubeChannelSearchTool is not configured. Missing environment variables:…" at bounding box center [516, 394] width 278 height 20
click at [465, 245] on div ".deletable-edge-delete-btn { width: 20px; height: 20px; border: 0px solid #ffff…" at bounding box center [515, 254] width 587 height 404
click at [648, 223] on div ".deletable-edge-delete-btn { width: 20px; height: 20px; border: 0px solid #ffff…" at bounding box center [515, 254] width 587 height 404
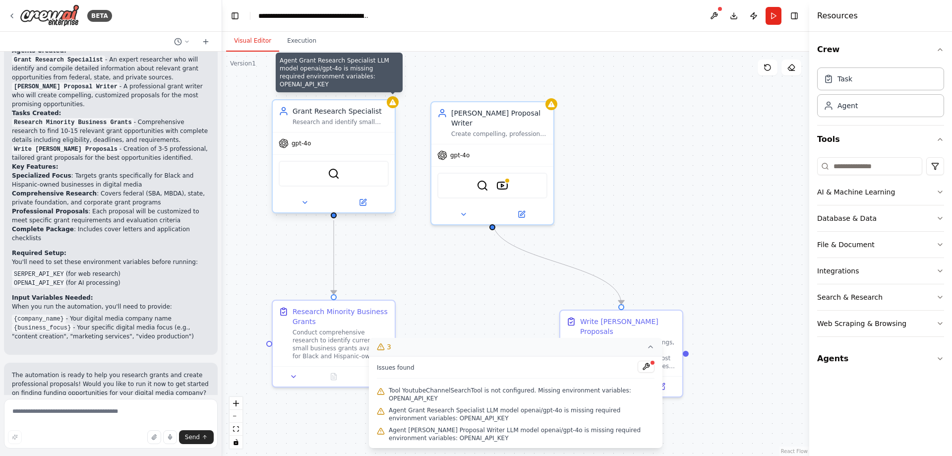
click at [393, 103] on icon at bounding box center [392, 102] width 6 height 6
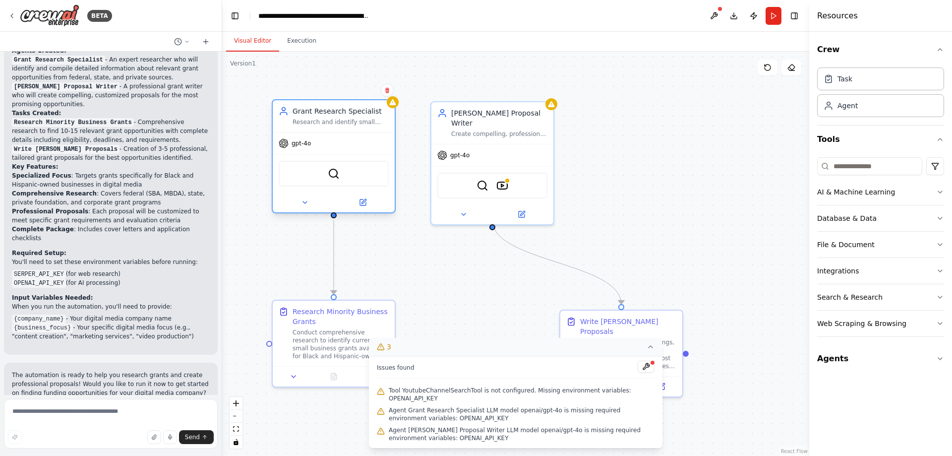
click at [363, 211] on div at bounding box center [334, 202] width 122 height 20
click at [365, 202] on icon at bounding box center [363, 202] width 8 height 8
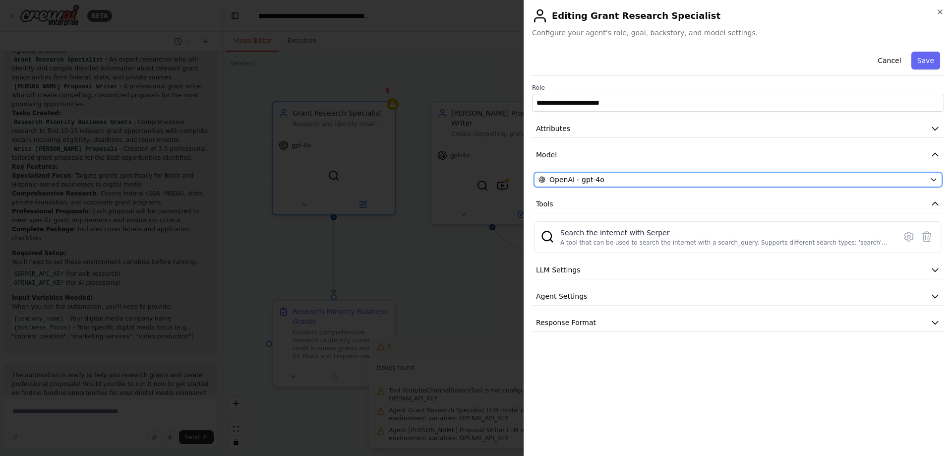
click at [638, 177] on div "OpenAI - gpt-4o" at bounding box center [731, 180] width 387 height 10
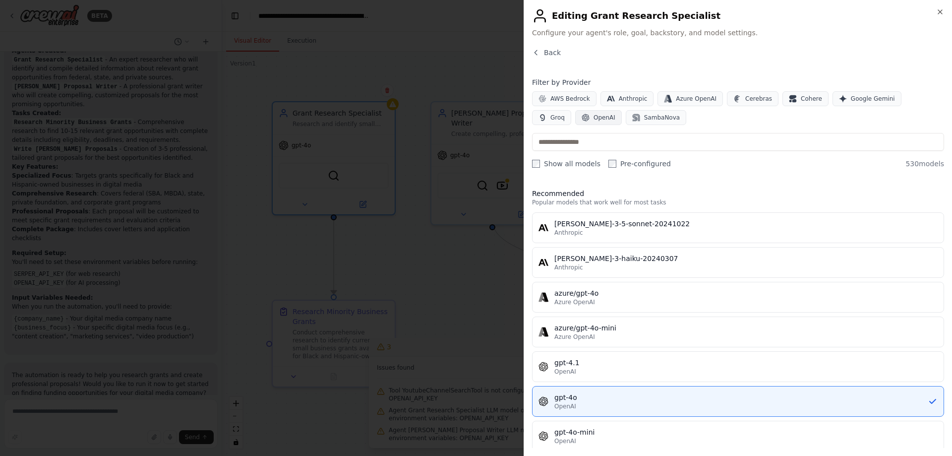
click at [593, 116] on span "OpenAI" at bounding box center [604, 118] width 22 height 8
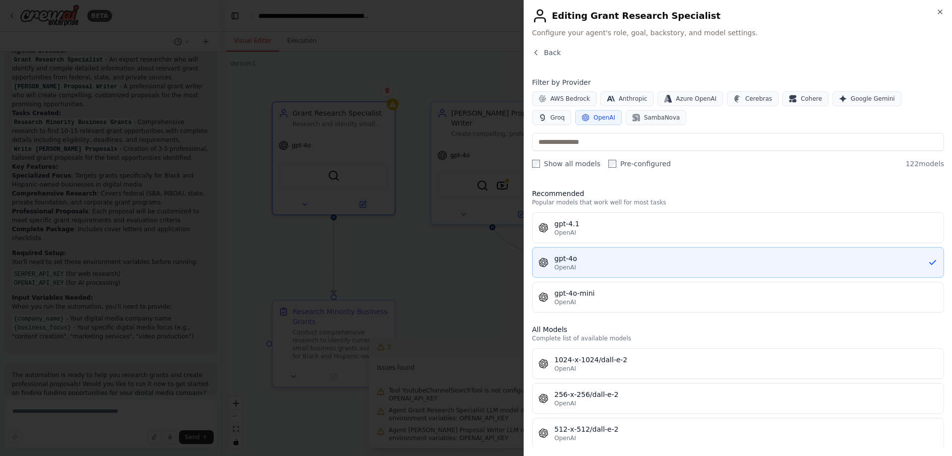
click at [598, 260] on div "gpt-4o" at bounding box center [740, 258] width 373 height 10
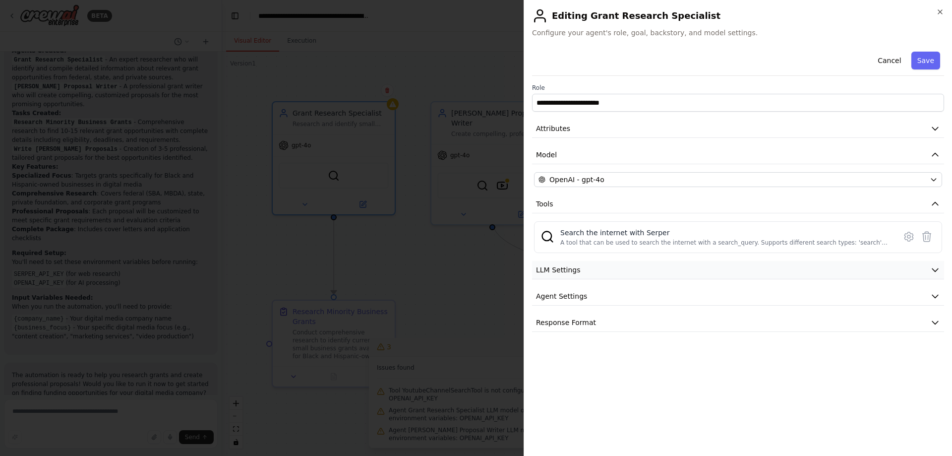
click at [679, 272] on button "LLM Settings" at bounding box center [738, 270] width 412 height 18
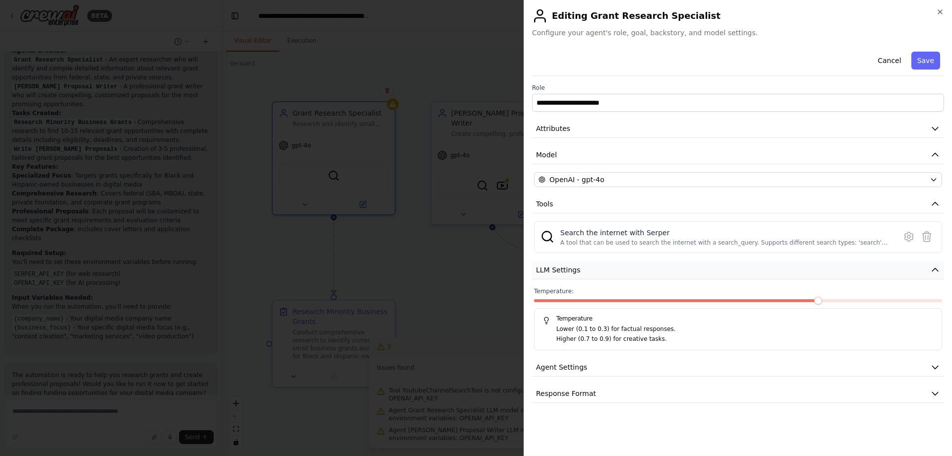
click at [679, 272] on button "LLM Settings" at bounding box center [738, 270] width 412 height 18
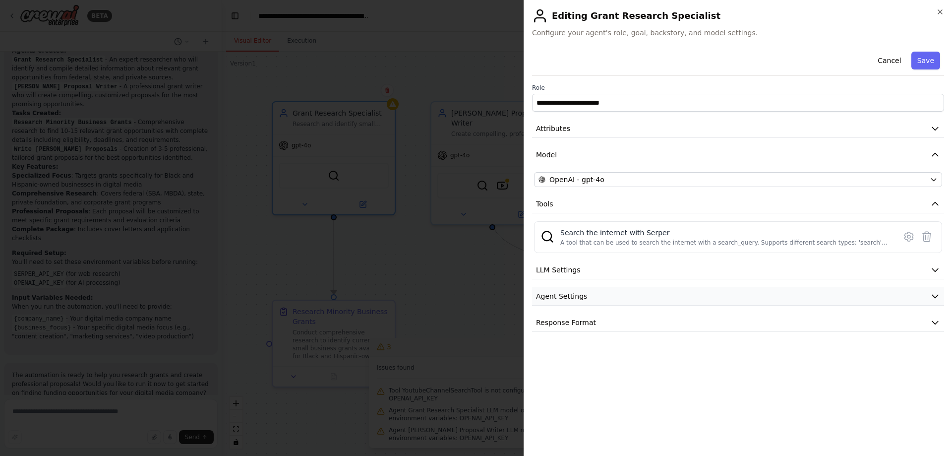
click at [663, 294] on button "Agent Settings" at bounding box center [738, 296] width 412 height 18
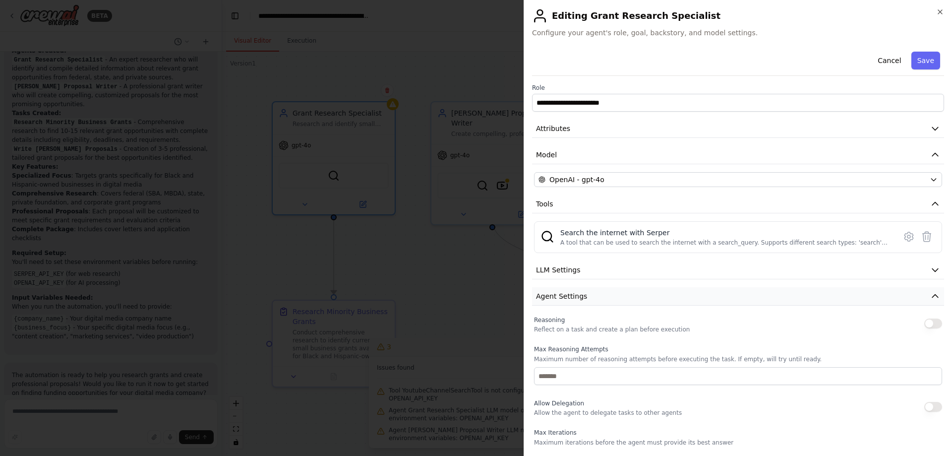
click at [663, 294] on button "Agent Settings" at bounding box center [738, 296] width 412 height 18
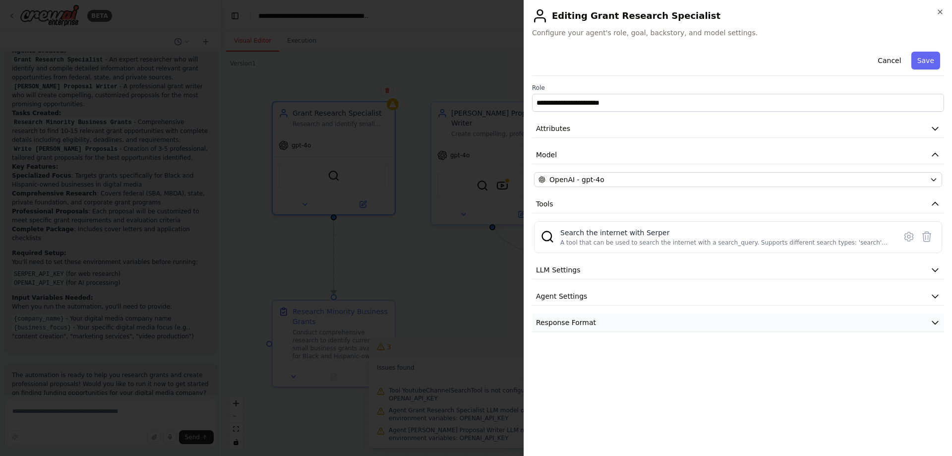
click at [647, 322] on button "Response Format" at bounding box center [738, 322] width 412 height 18
click at [764, 266] on button "LLM Settings" at bounding box center [738, 270] width 412 height 18
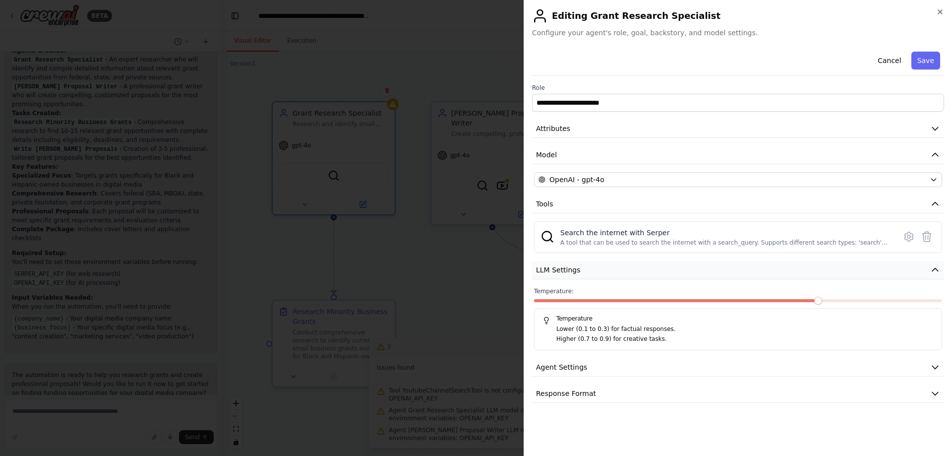
click at [764, 266] on button "LLM Settings" at bounding box center [738, 270] width 412 height 18
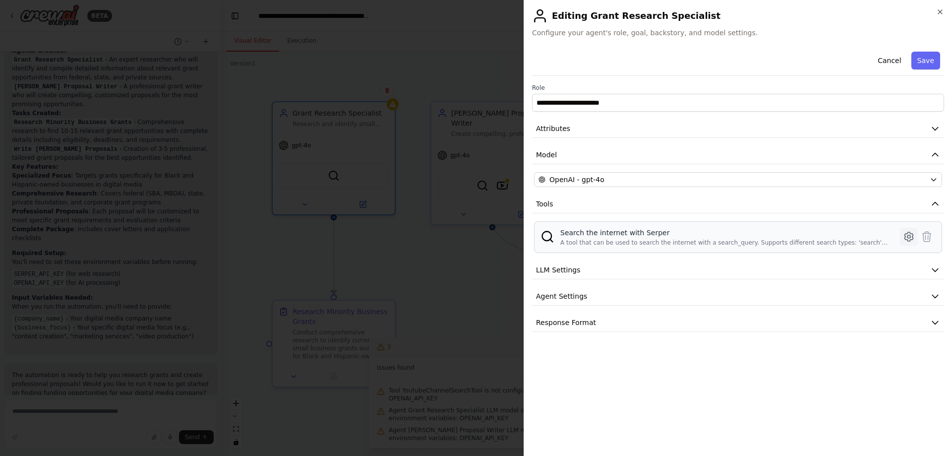
click at [905, 235] on icon at bounding box center [909, 237] width 12 height 12
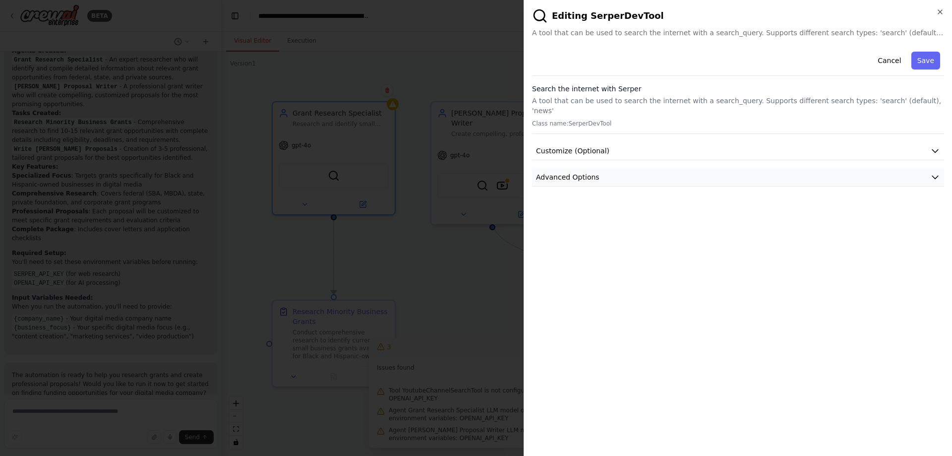
click at [575, 174] on button "Advanced Options" at bounding box center [738, 177] width 412 height 18
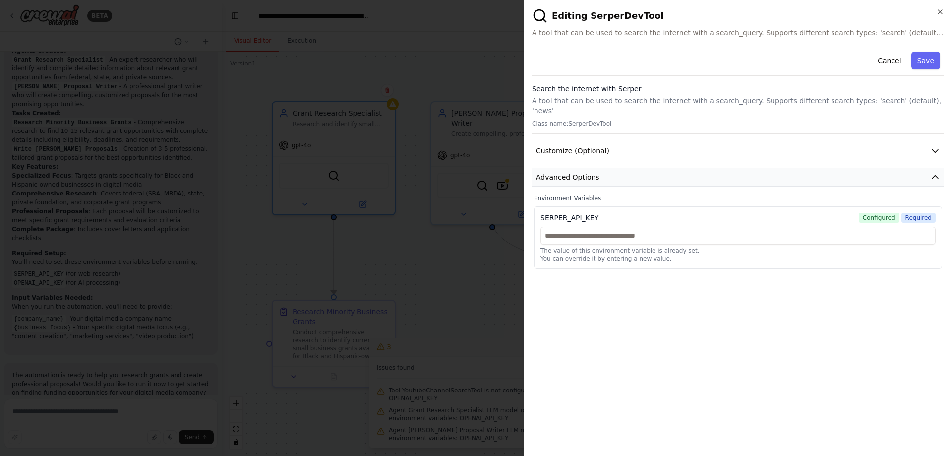
click at [575, 173] on button "Advanced Options" at bounding box center [738, 177] width 412 height 18
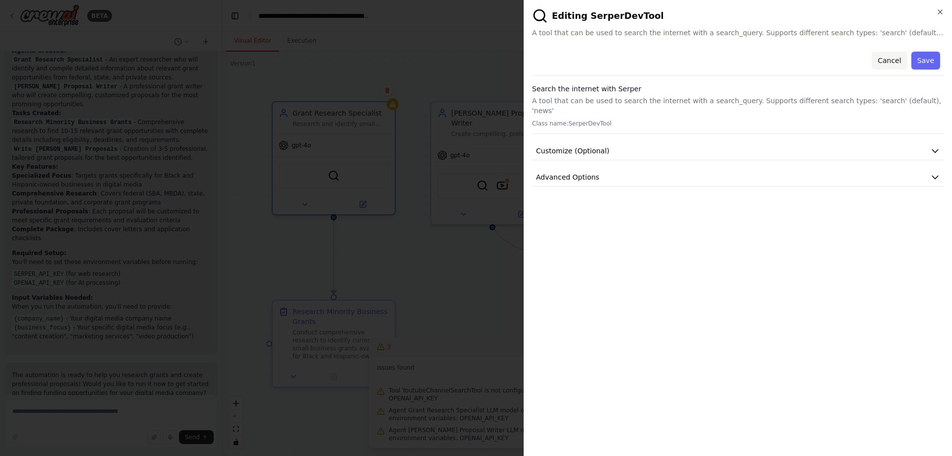
click at [897, 57] on button "Cancel" at bounding box center [889, 61] width 35 height 18
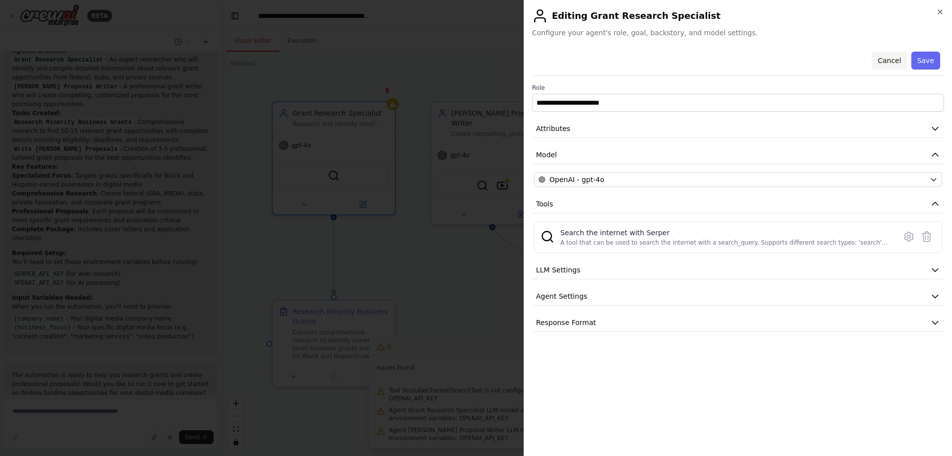
click at [893, 59] on button "Cancel" at bounding box center [889, 61] width 35 height 18
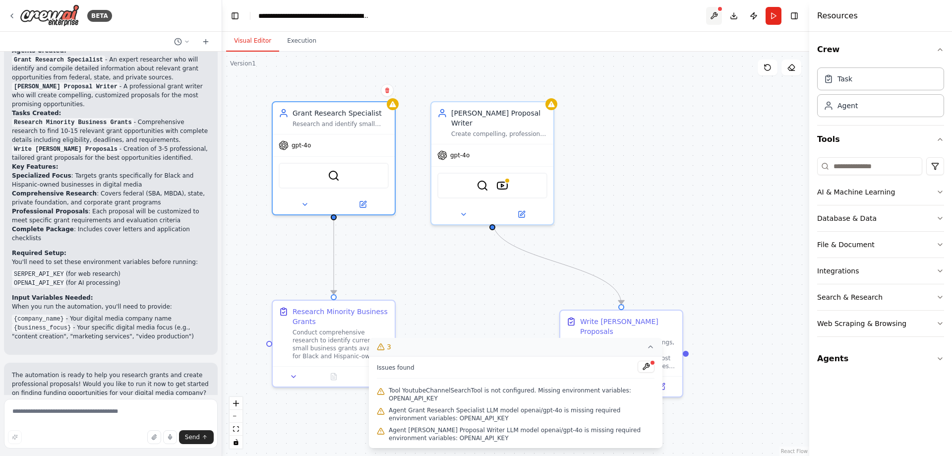
click at [712, 23] on button at bounding box center [714, 16] width 16 height 18
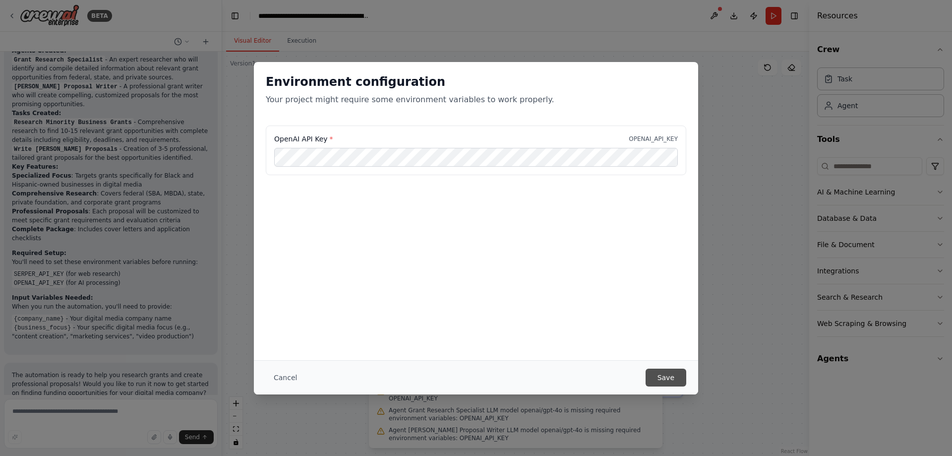
click at [665, 374] on button "Save" at bounding box center [666, 377] width 41 height 18
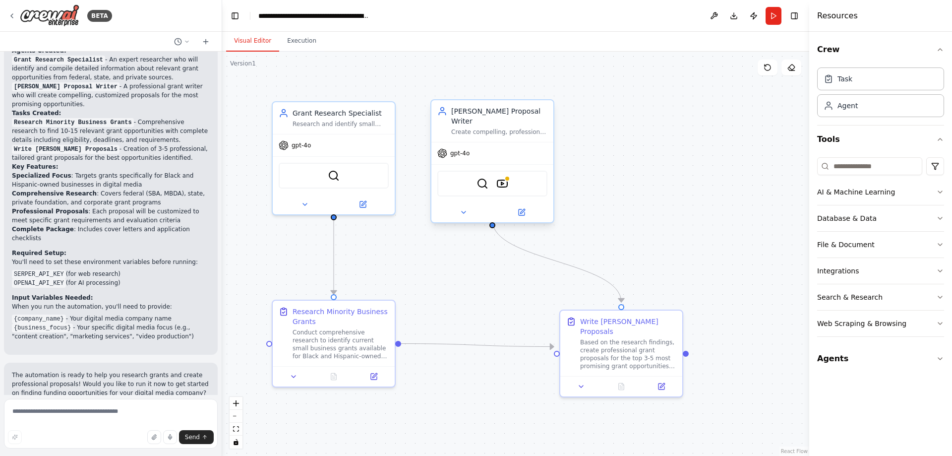
click at [509, 181] on div "SerpApiGoogleSearchTool YoutubeChannelSearchTool" at bounding box center [492, 184] width 110 height 26
click at [525, 207] on button at bounding box center [521, 212] width 56 height 12
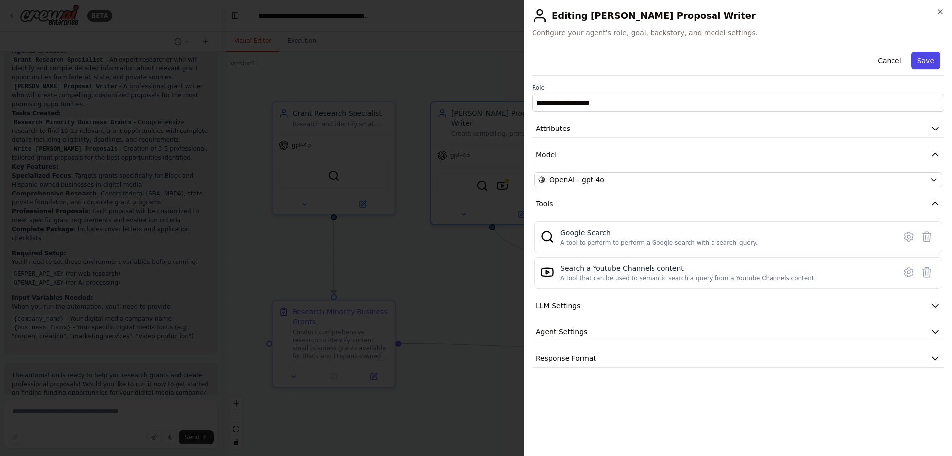
click at [929, 69] on button "Save" at bounding box center [925, 61] width 29 height 18
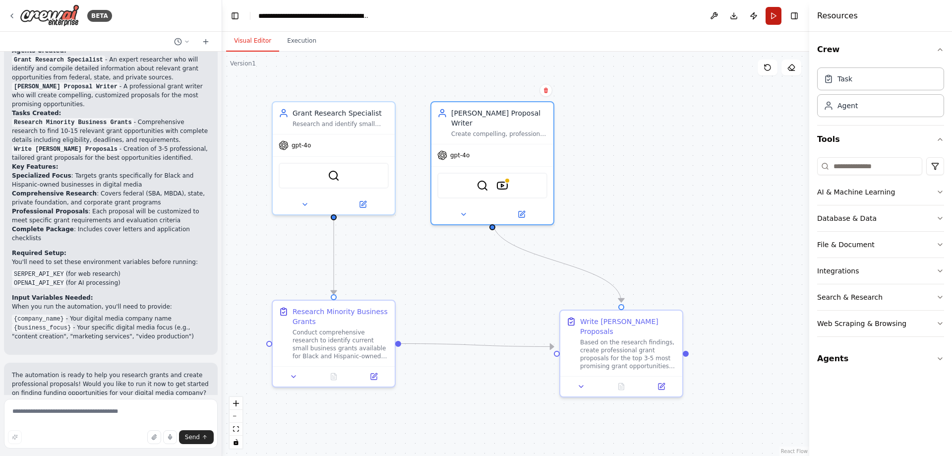
click at [768, 15] on button "Run" at bounding box center [773, 16] width 16 height 18
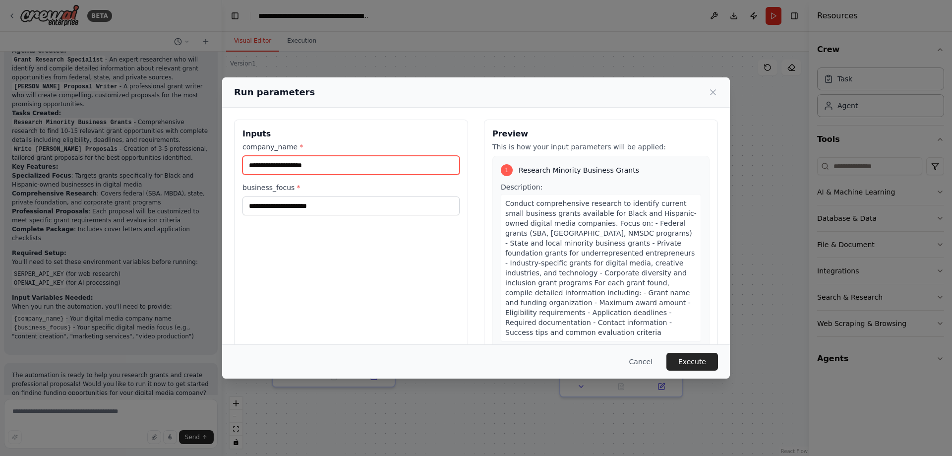
click at [432, 159] on input "company_name *" at bounding box center [350, 165] width 217 height 19
type input "**********"
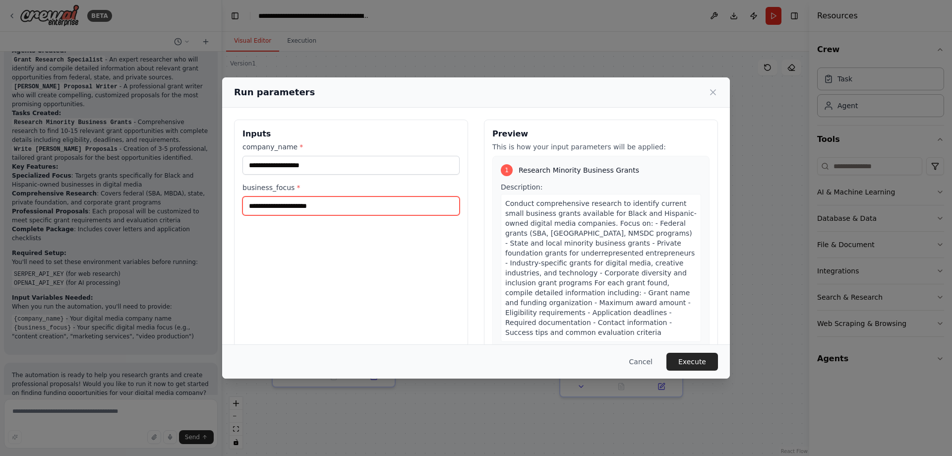
click at [371, 205] on input "business_focus *" at bounding box center [350, 205] width 217 height 19
type input "**********"
click at [694, 355] on button "Execute" at bounding box center [692, 361] width 52 height 18
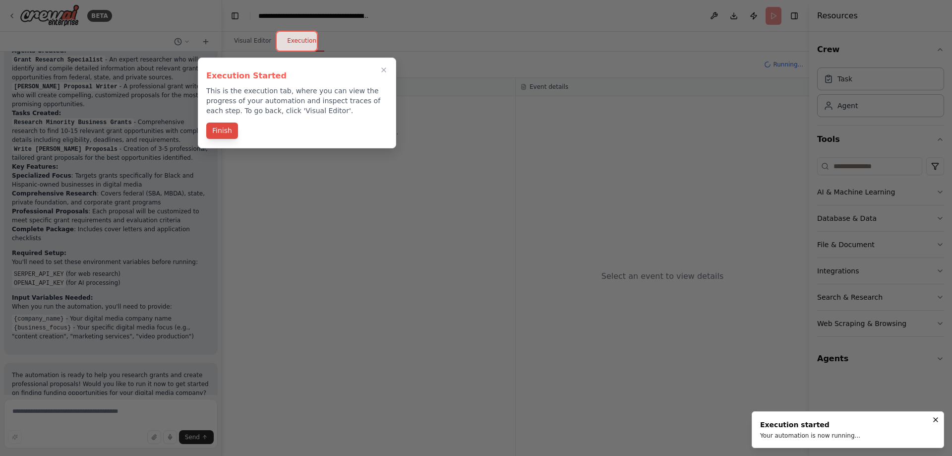
click at [225, 128] on button "Finish" at bounding box center [222, 130] width 32 height 16
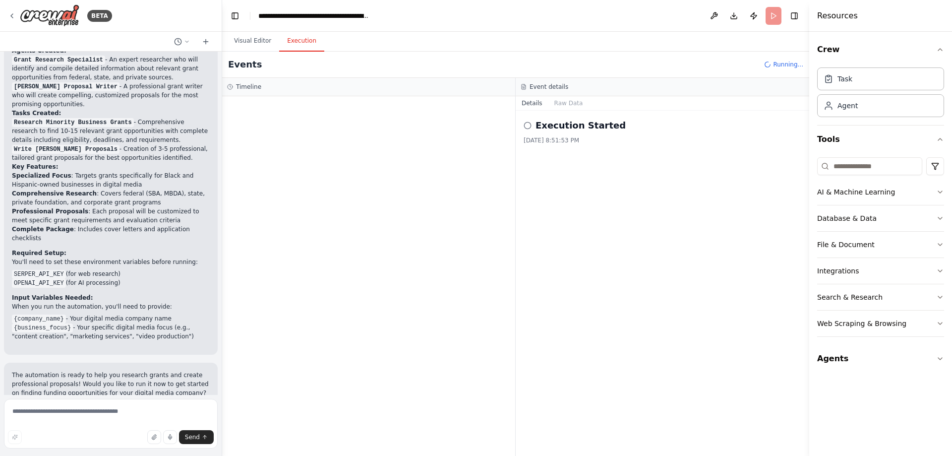
click at [527, 126] on icon at bounding box center [528, 125] width 8 height 8
click at [568, 101] on button "Raw Data" at bounding box center [568, 103] width 41 height 14
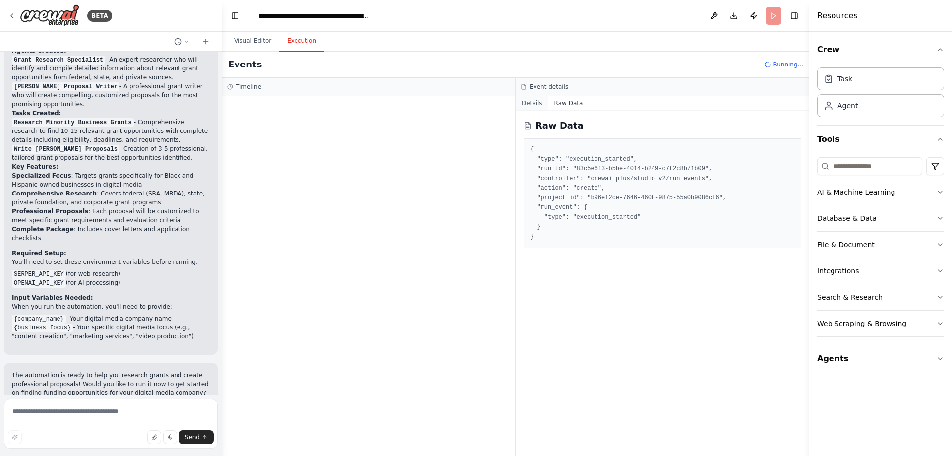
click at [535, 100] on button "Details" at bounding box center [532, 103] width 33 height 14
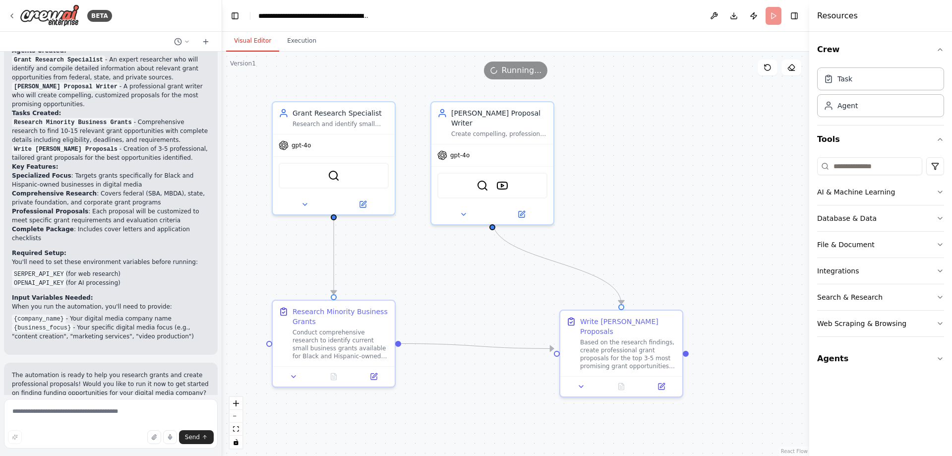
click at [255, 44] on button "Visual Editor" at bounding box center [252, 41] width 53 height 21
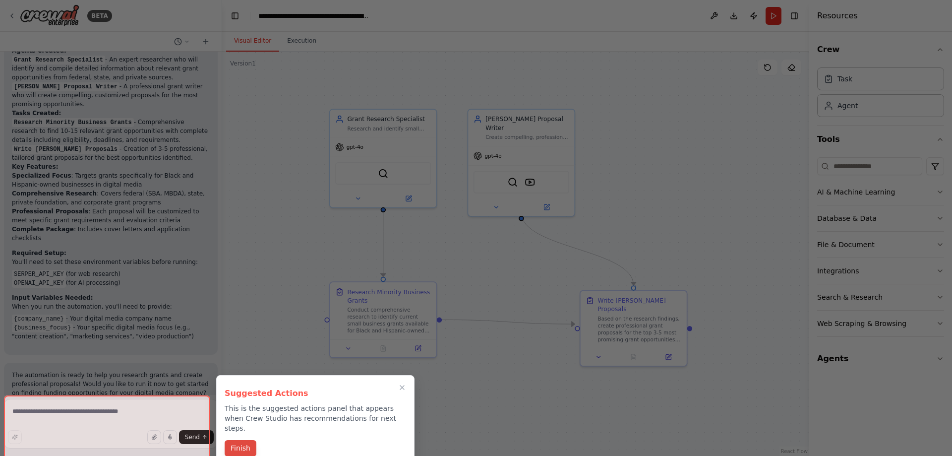
click at [249, 440] on button "Finish" at bounding box center [241, 448] width 32 height 16
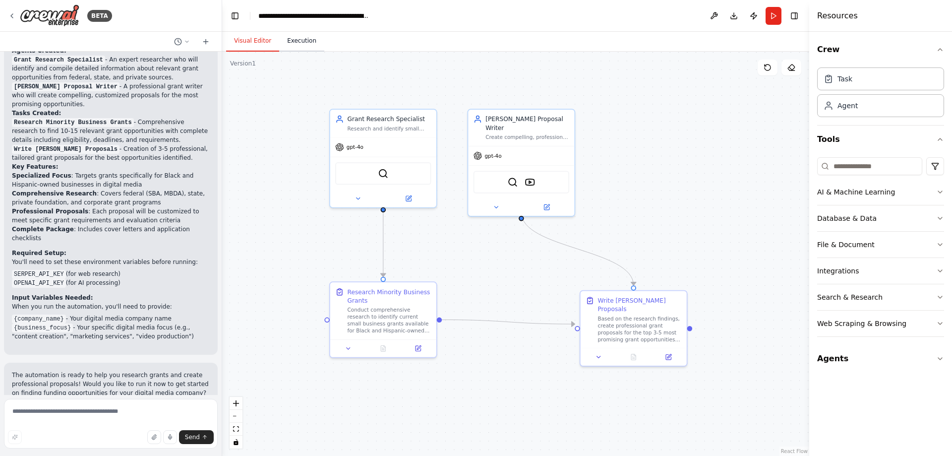
click at [289, 36] on button "Execution" at bounding box center [301, 41] width 45 height 21
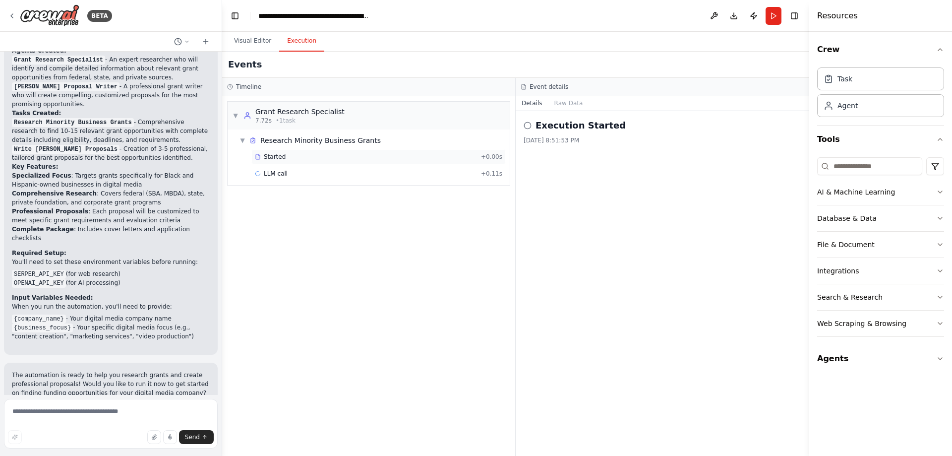
click at [278, 156] on span "Started" at bounding box center [275, 157] width 22 height 8
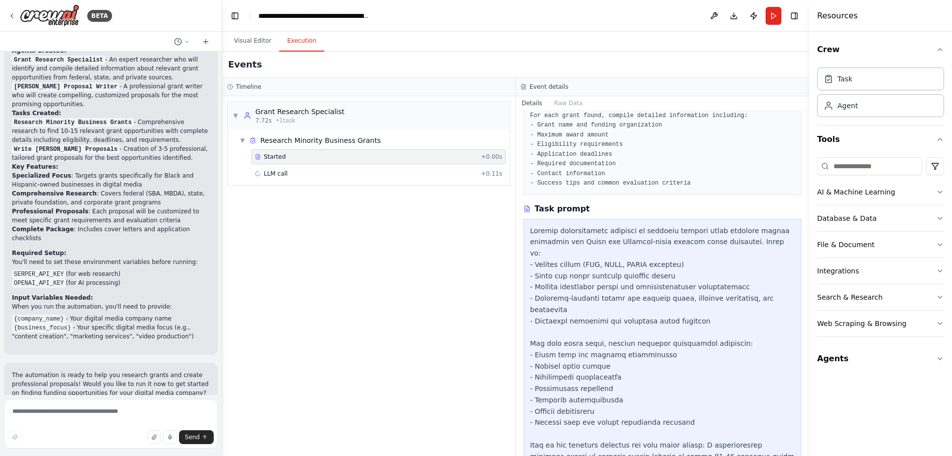
scroll to position [188, 0]
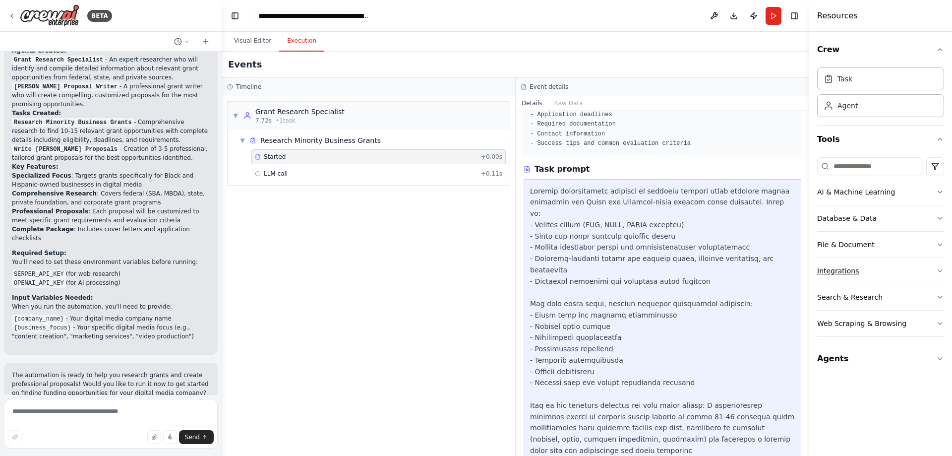
click at [850, 272] on div "Integrations" at bounding box center [838, 271] width 42 height 10
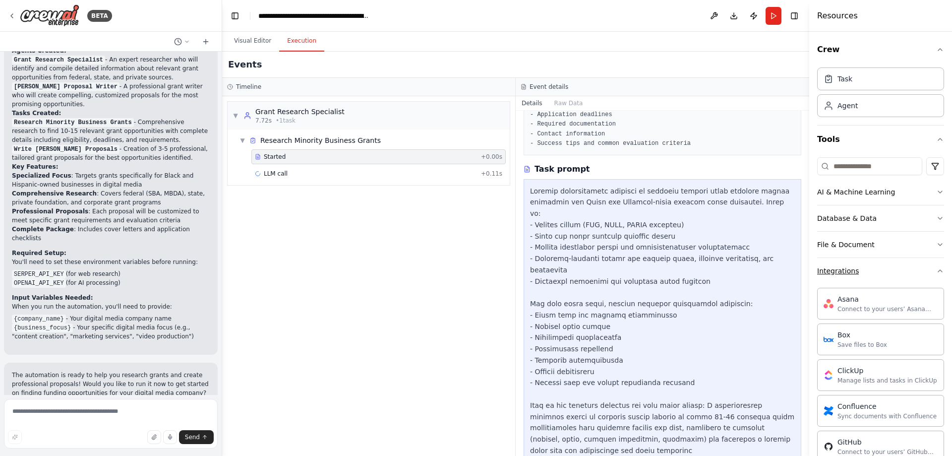
click at [850, 272] on div "Integrations" at bounding box center [838, 271] width 42 height 10
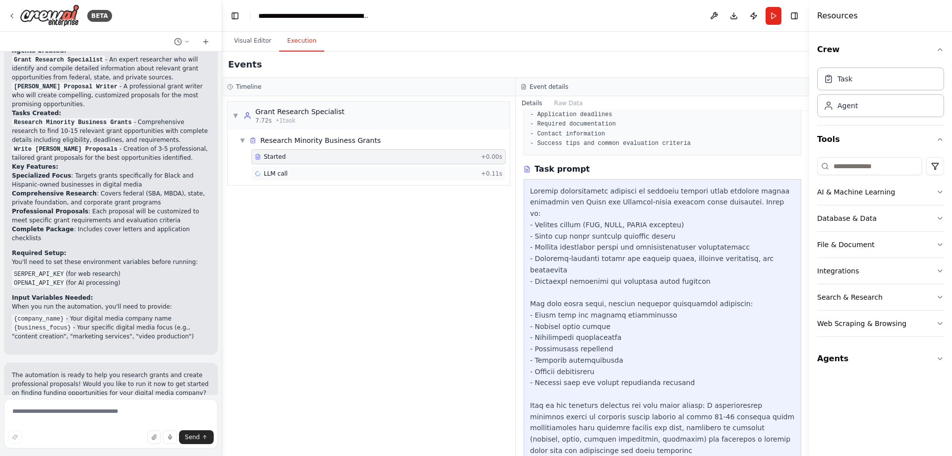
click at [417, 173] on div "LLM call + 0.11s" at bounding box center [378, 174] width 247 height 8
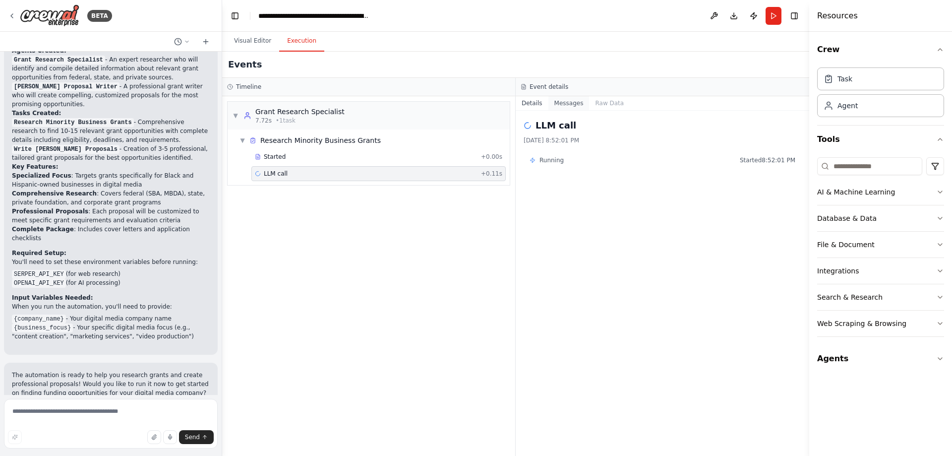
click at [558, 102] on button "Messages" at bounding box center [568, 103] width 41 height 14
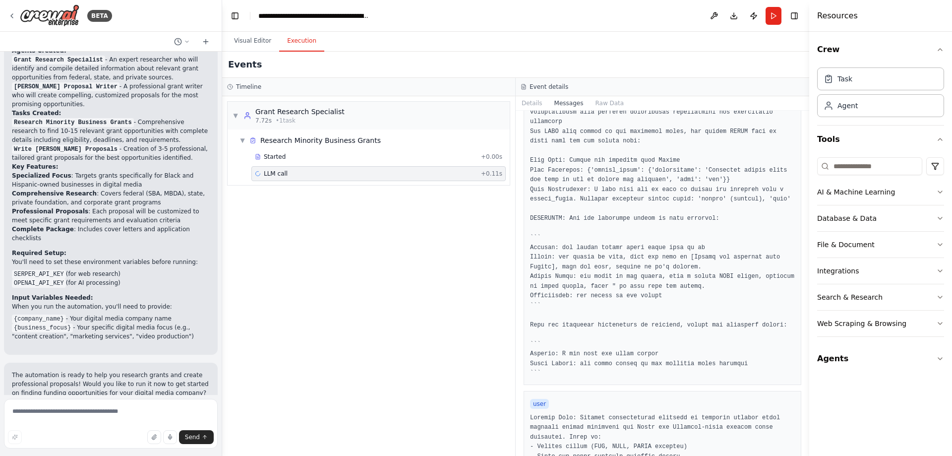
scroll to position [198, 0]
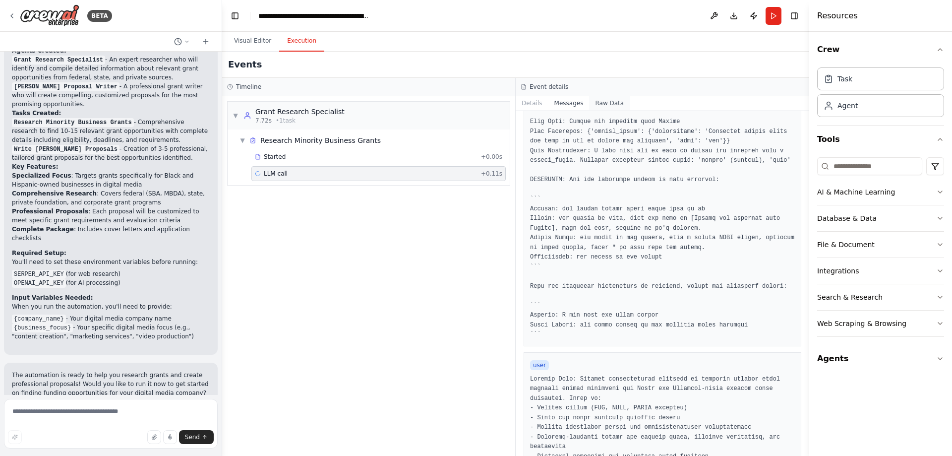
click at [611, 105] on button "Raw Data" at bounding box center [609, 103] width 41 height 14
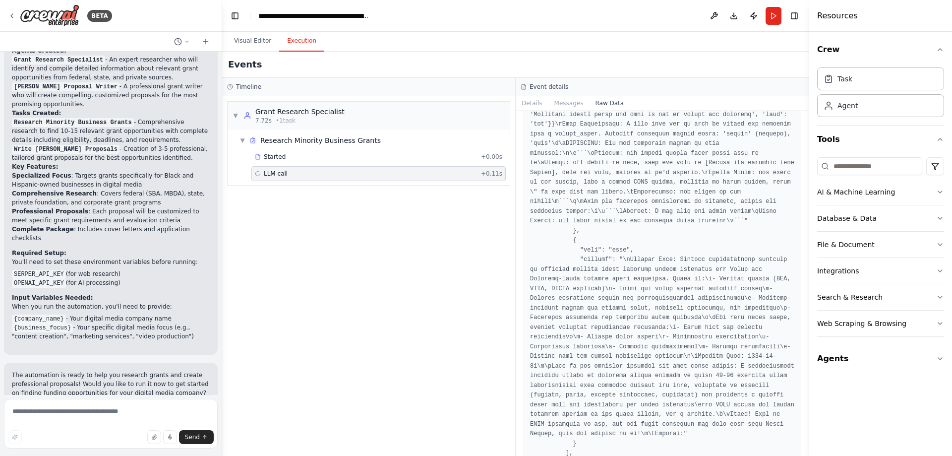
scroll to position [2488, 0]
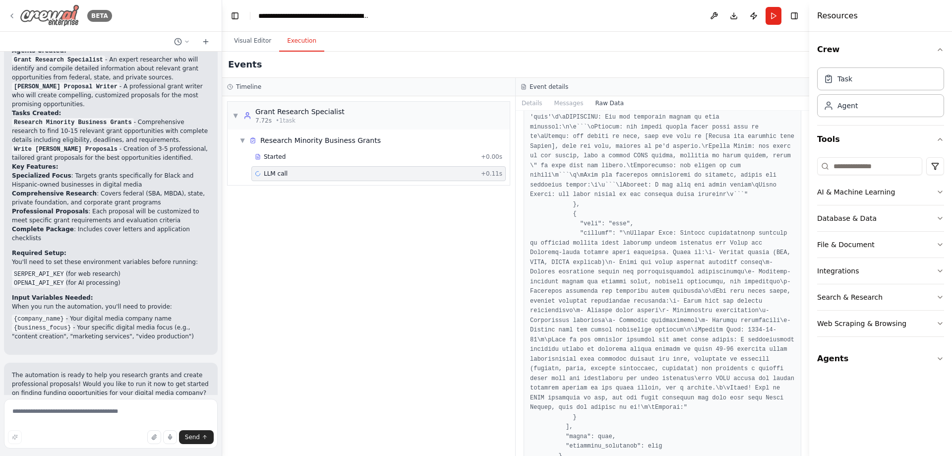
click at [8, 13] on icon at bounding box center [12, 16] width 8 height 8
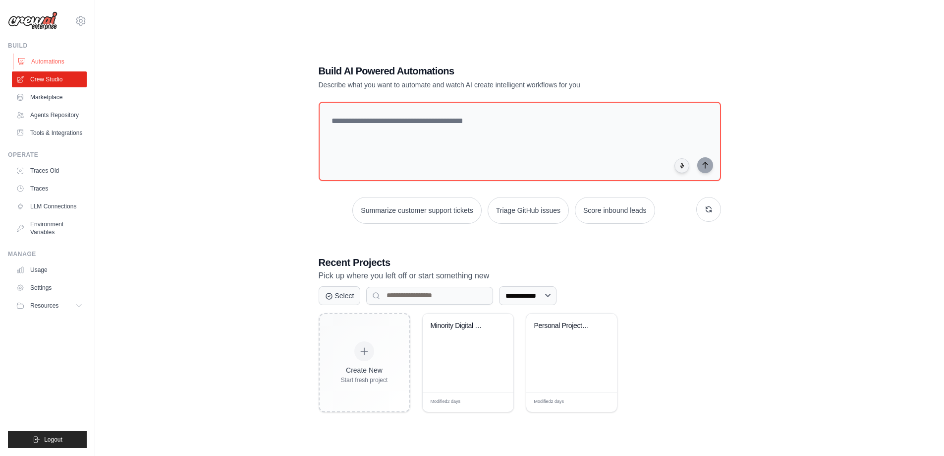
click at [62, 61] on link "Automations" at bounding box center [50, 62] width 75 height 16
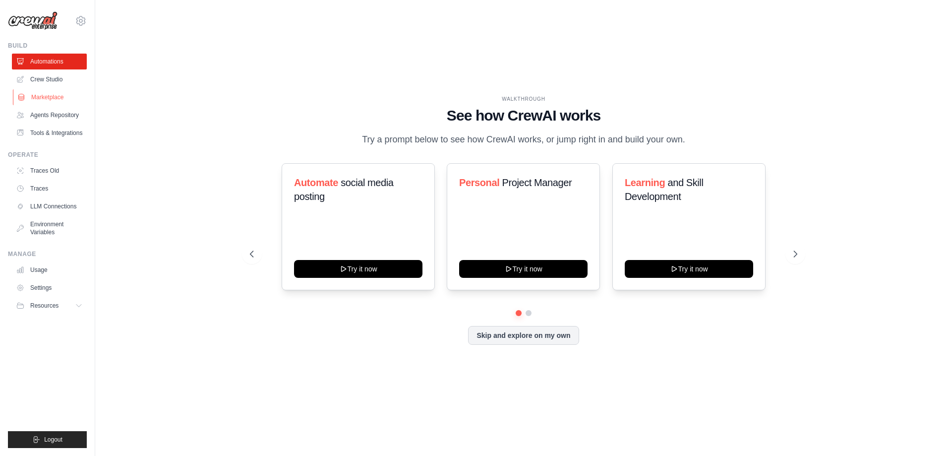
click at [58, 93] on link "Marketplace" at bounding box center [50, 97] width 75 height 16
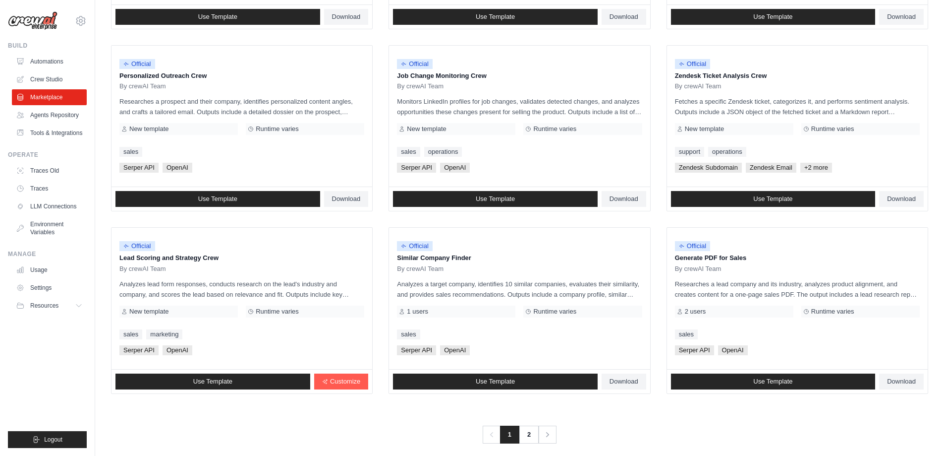
scroll to position [463, 0]
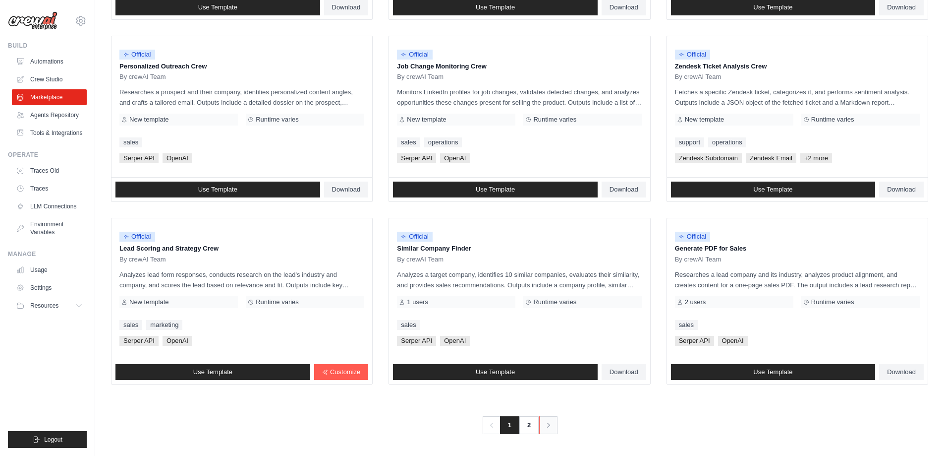
click at [553, 423] on icon "Pagination" at bounding box center [549, 425] width 10 height 10
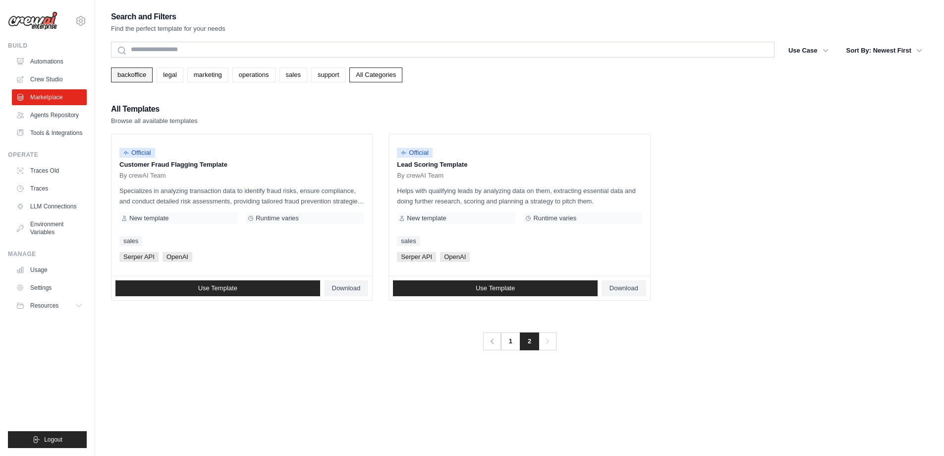
click at [131, 69] on link "backoffice" at bounding box center [132, 74] width 42 height 15
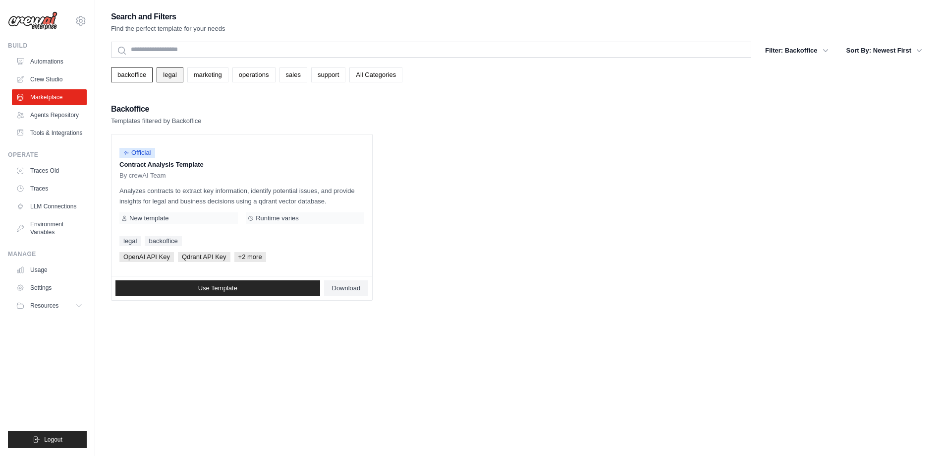
click at [179, 81] on link "legal" at bounding box center [170, 74] width 26 height 15
click at [179, 78] on link "legal" at bounding box center [170, 74] width 26 height 15
click at [202, 72] on link "marketing" at bounding box center [207, 74] width 41 height 15
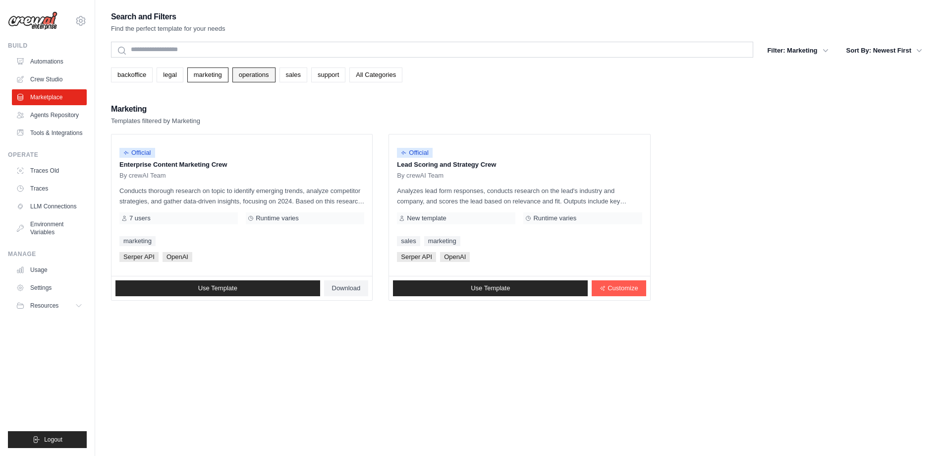
click at [262, 77] on link "operations" at bounding box center [254, 74] width 43 height 15
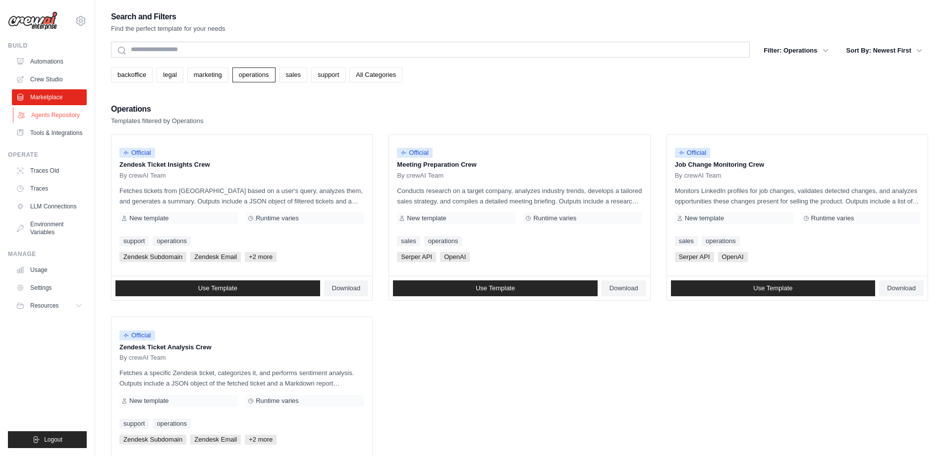
click at [52, 116] on link "Agents Repository" at bounding box center [50, 115] width 75 height 16
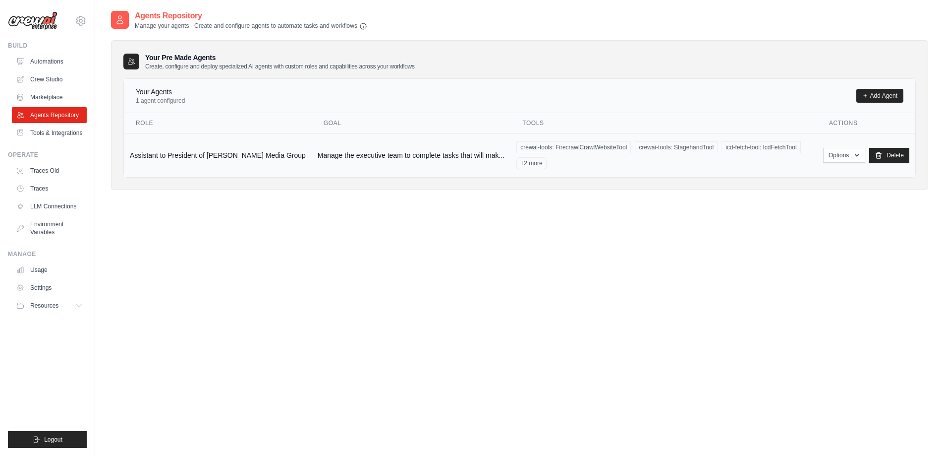
click at [312, 157] on td "Manage the executive team to complete tasks that will mak..." at bounding box center [411, 155] width 199 height 44
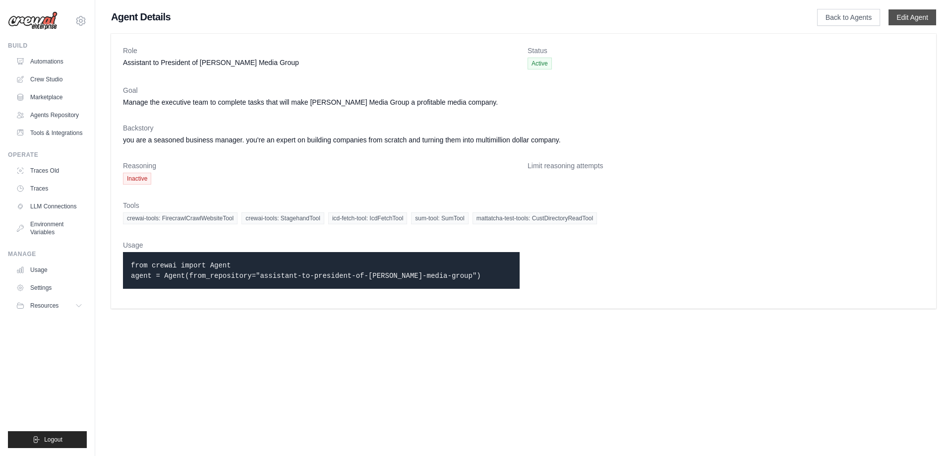
click at [908, 11] on link "Edit Agent" at bounding box center [912, 17] width 48 height 16
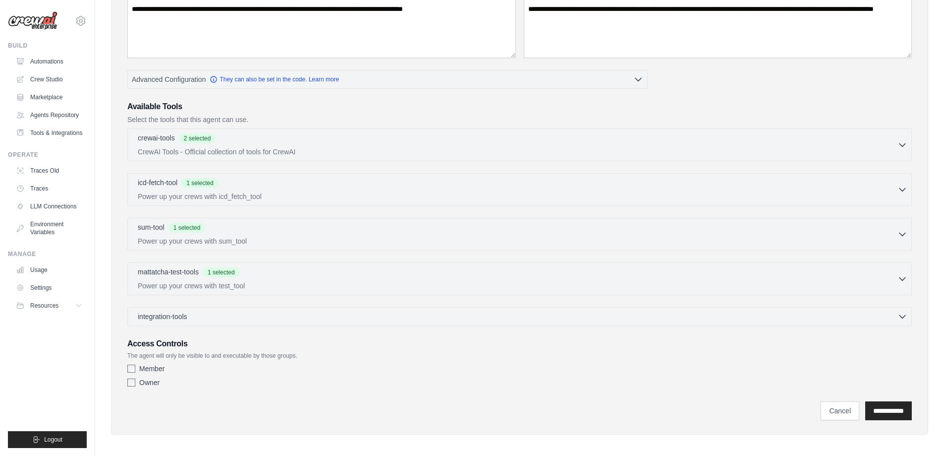
scroll to position [149, 0]
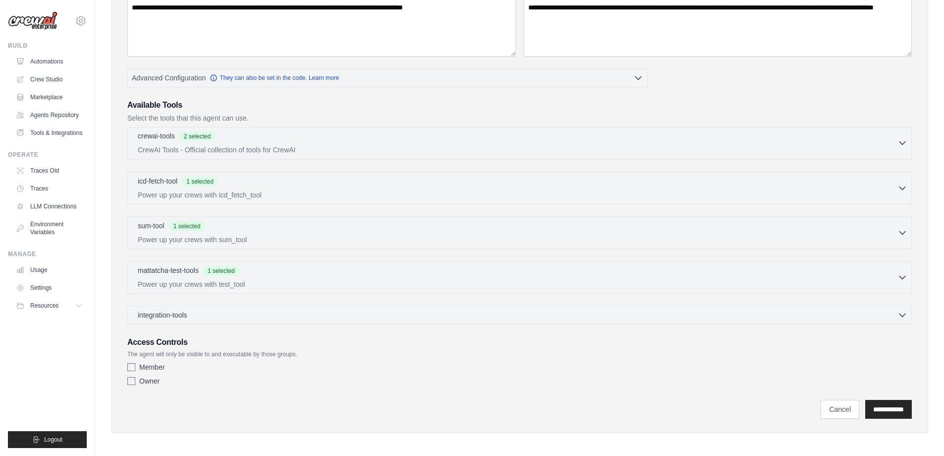
click at [377, 134] on div "crewai-tools 2 selected" at bounding box center [518, 137] width 760 height 12
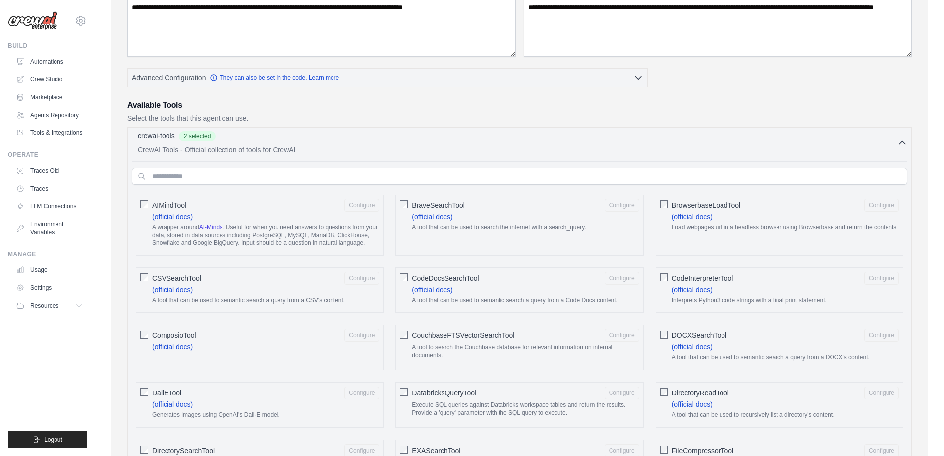
click at [377, 134] on div "crewai-tools 2 selected" at bounding box center [518, 137] width 760 height 12
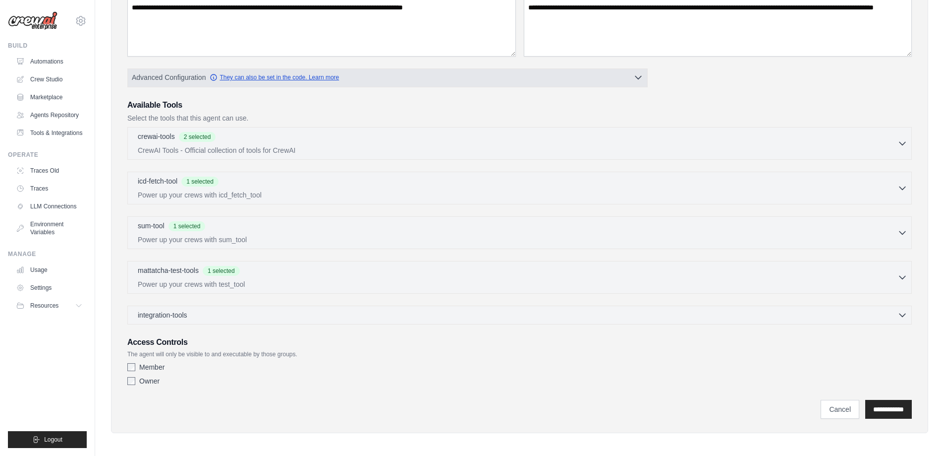
click at [276, 76] on link "They can also be set in the code. Learn more" at bounding box center [274, 77] width 129 height 8
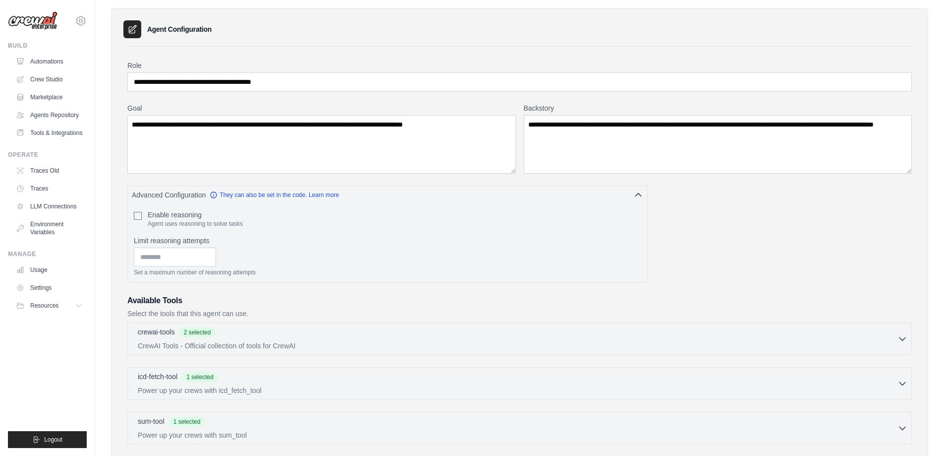
scroll to position [0, 0]
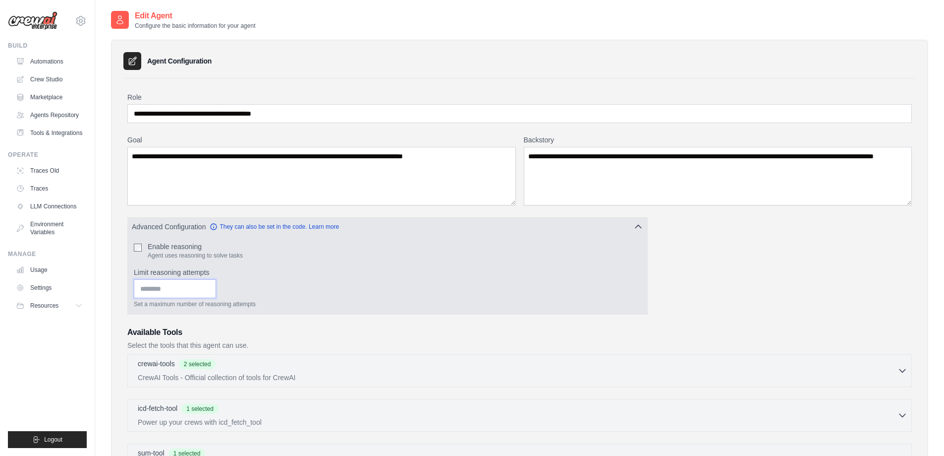
click at [216, 282] on input "Limit reasoning attempts" at bounding box center [175, 288] width 82 height 19
click at [216, 289] on input "Limit reasoning attempts" at bounding box center [175, 288] width 82 height 19
click at [216, 292] on input "*" at bounding box center [175, 288] width 82 height 19
click at [216, 289] on input "*" at bounding box center [175, 288] width 82 height 19
click at [216, 288] on input "*" at bounding box center [175, 288] width 82 height 19
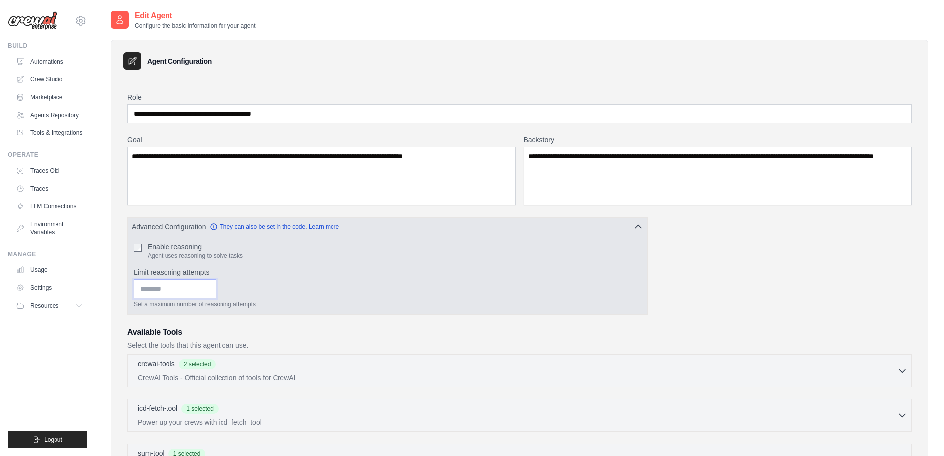
type input "*"
click at [216, 287] on input "*" at bounding box center [175, 288] width 82 height 19
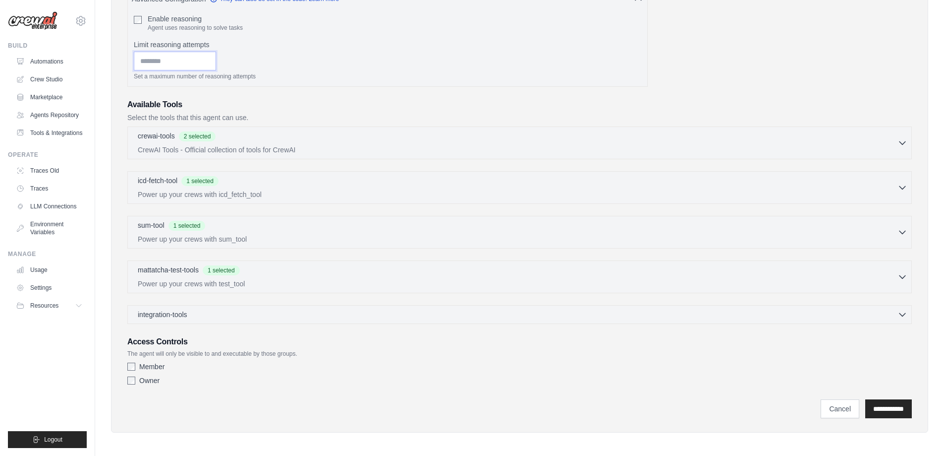
scroll to position [230, 0]
click at [880, 412] on input "**********" at bounding box center [889, 406] width 47 height 19
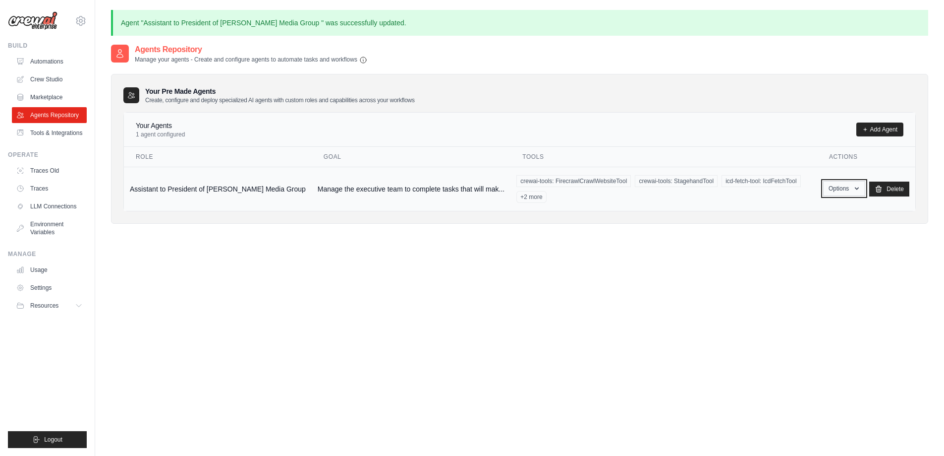
click at [849, 182] on button "Options" at bounding box center [844, 188] width 42 height 15
click at [808, 229] on link "Edit" at bounding box center [829, 229] width 71 height 18
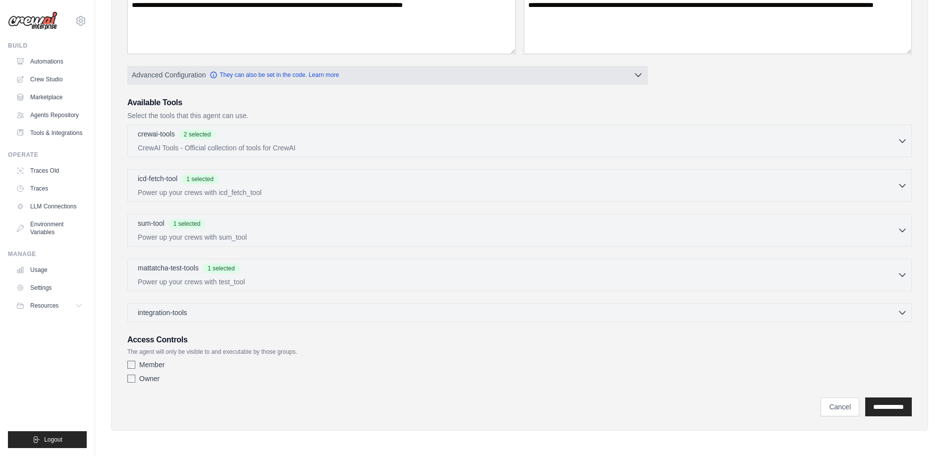
scroll to position [152, 0]
click at [397, 314] on div "integration-tools 0 selected" at bounding box center [523, 311] width 770 height 10
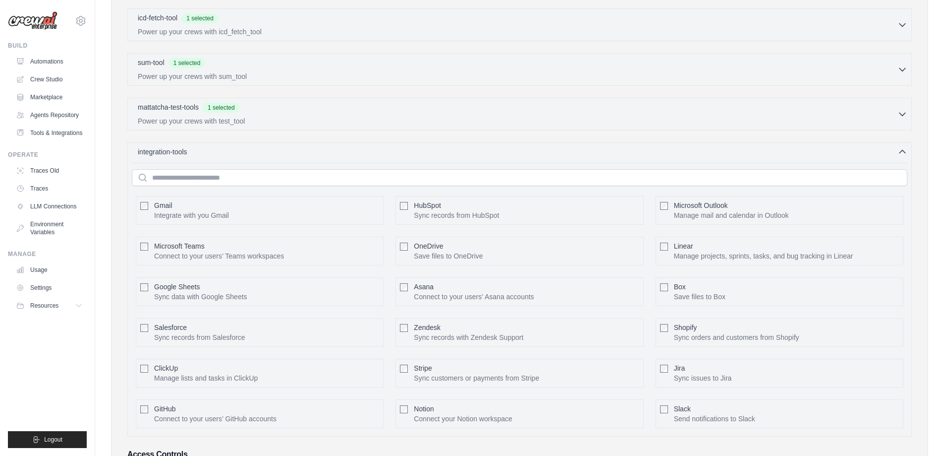
scroll to position [278, 0]
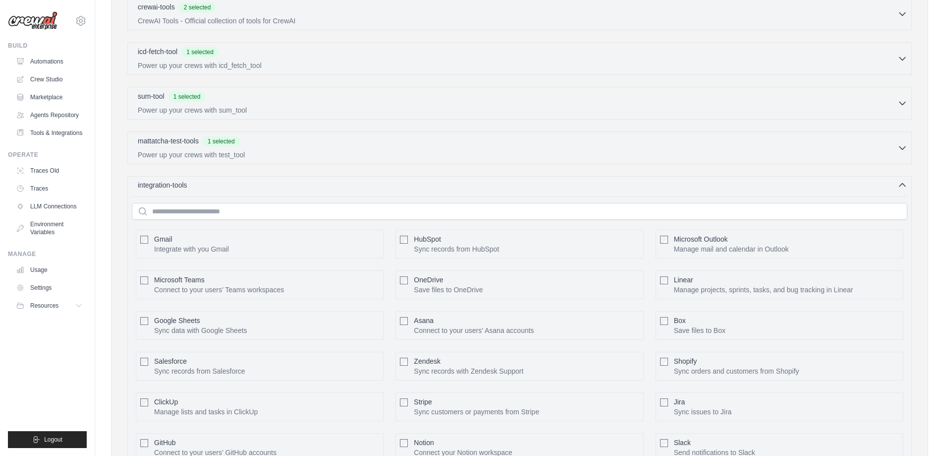
click at [531, 184] on div "integration-tools 0 selected" at bounding box center [523, 185] width 770 height 10
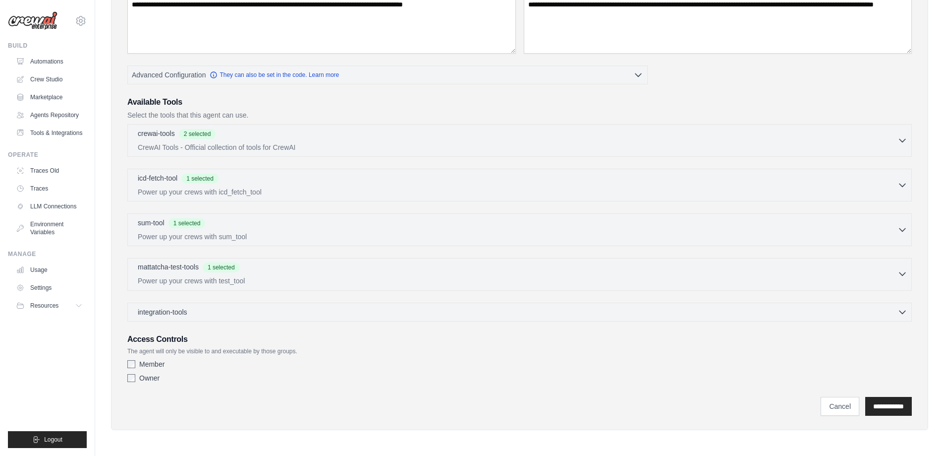
click at [407, 274] on div "mattatcha-test-tools 1 selected Power up your crews with test_tool" at bounding box center [518, 274] width 760 height 24
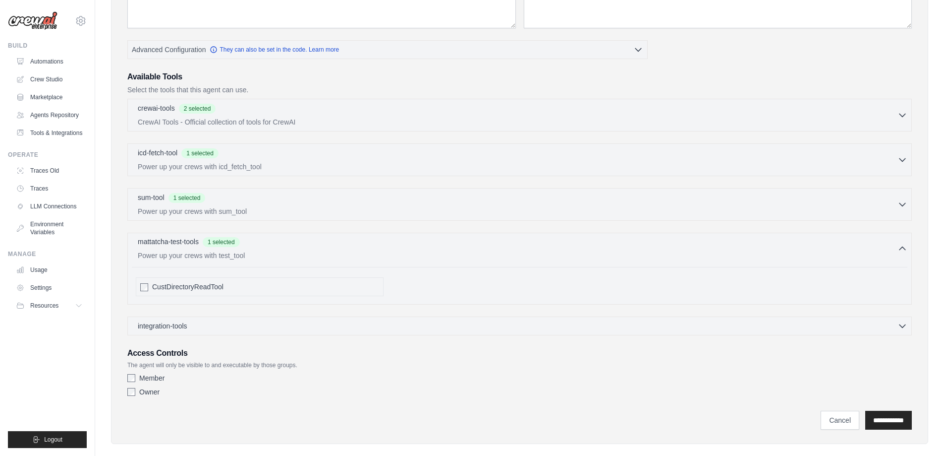
scroll to position [191, 0]
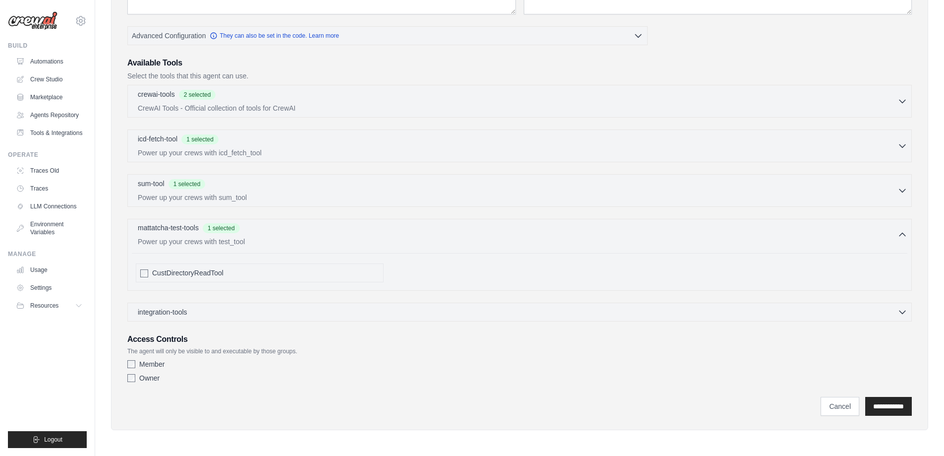
click at [392, 242] on p "Power up your crews with test_tool" at bounding box center [518, 241] width 760 height 10
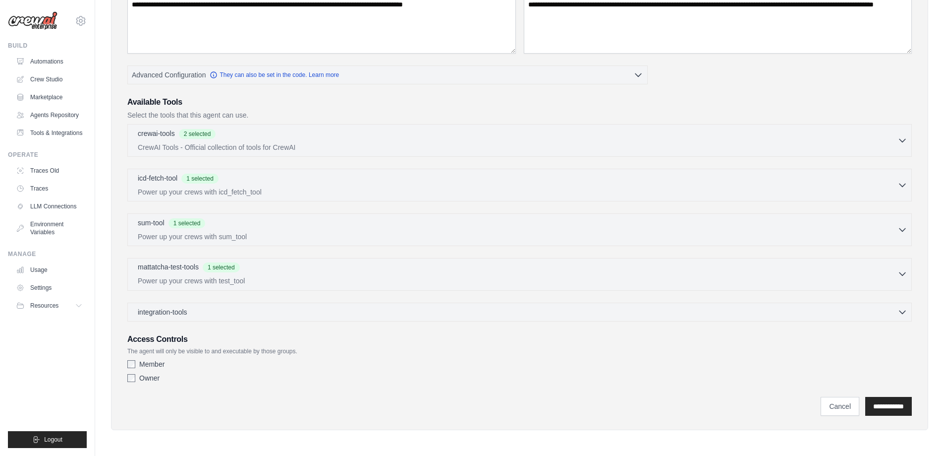
scroll to position [152, 0]
click at [382, 223] on div "sum-tool 1 selected" at bounding box center [518, 223] width 760 height 12
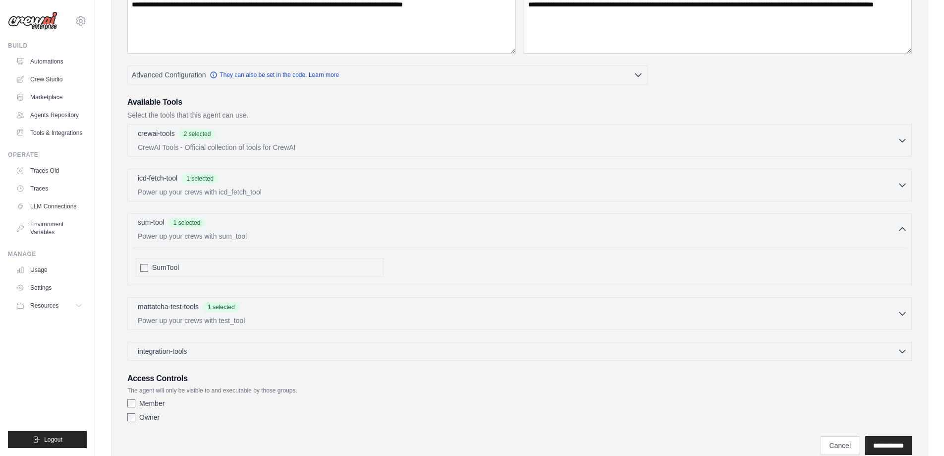
click at [382, 223] on div "sum-tool 1 selected" at bounding box center [518, 223] width 760 height 12
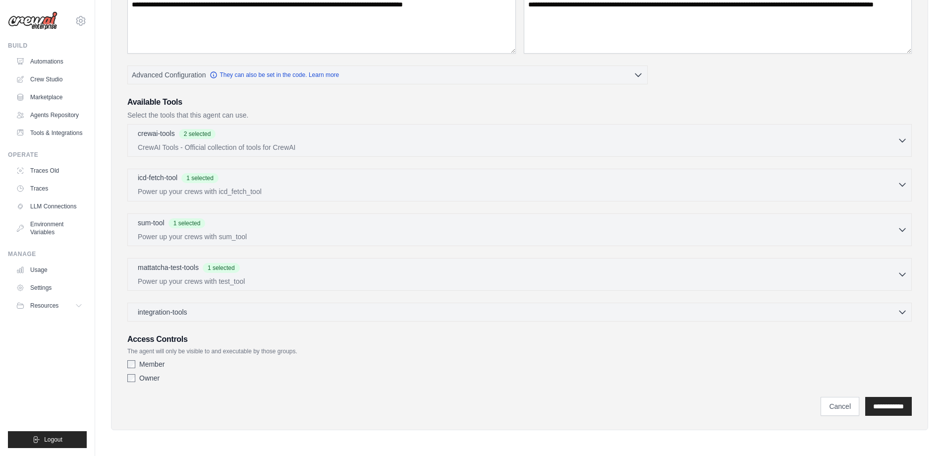
click at [382, 186] on p "Power up your crews with icd_fetch_tool" at bounding box center [518, 191] width 760 height 10
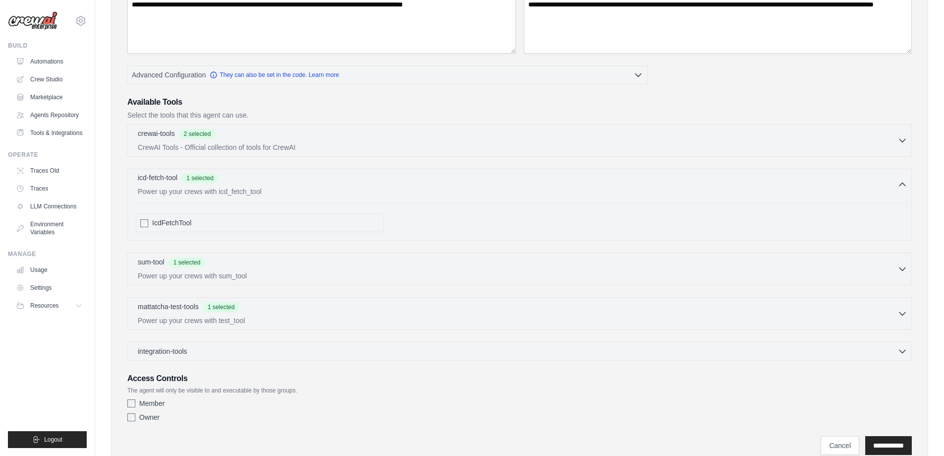
click at [382, 186] on p "Power up your crews with icd_fetch_tool" at bounding box center [518, 191] width 760 height 10
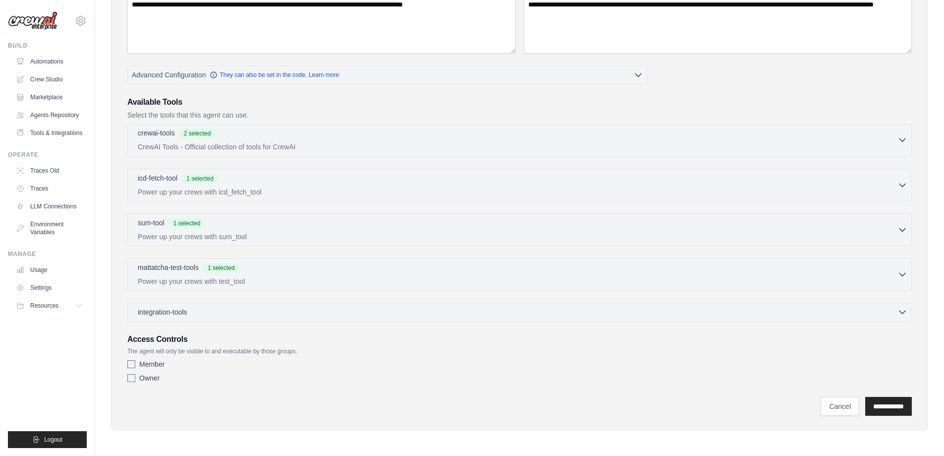
click at [388, 139] on div "crewai-tools 2 selected" at bounding box center [518, 134] width 760 height 12
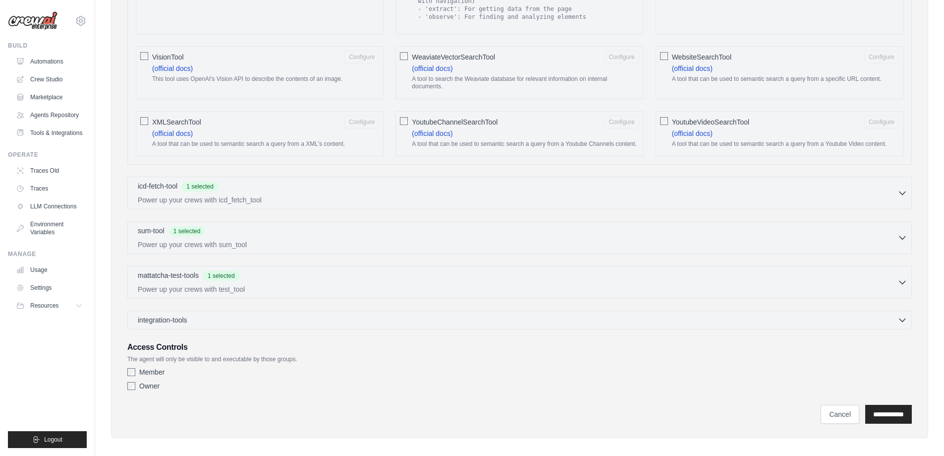
scroll to position [1636, 0]
